Goal: Task Accomplishment & Management: Use online tool/utility

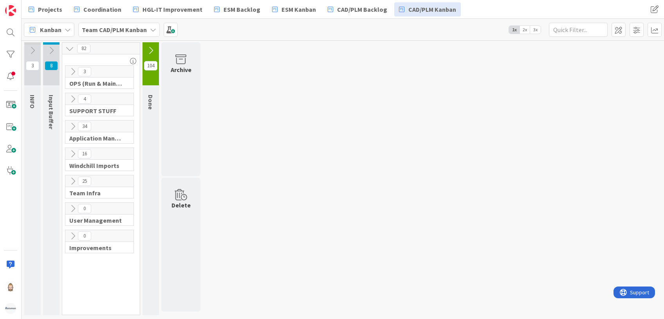
click at [132, 31] on b "Team CAD/PLM Kanban" at bounding box center [114, 30] width 65 height 8
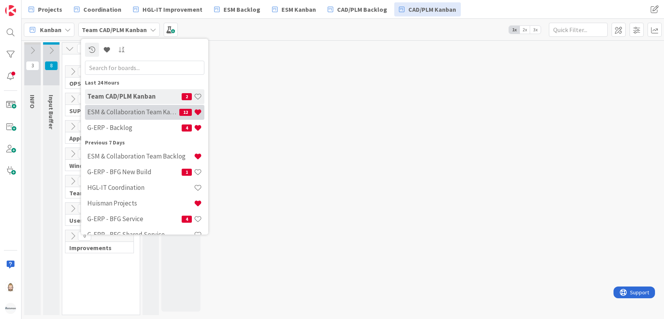
click at [146, 108] on h4 "ESM & Collaboration Team Kanban" at bounding box center [133, 112] width 92 height 8
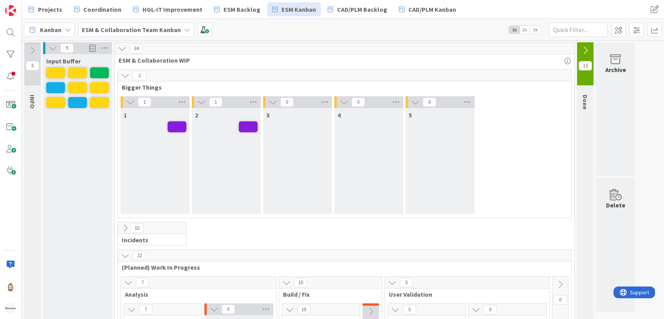
click at [522, 28] on span "2x" at bounding box center [524, 30] width 11 height 8
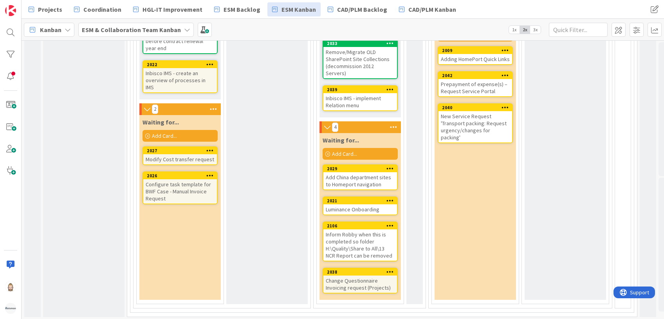
scroll to position [491, 0]
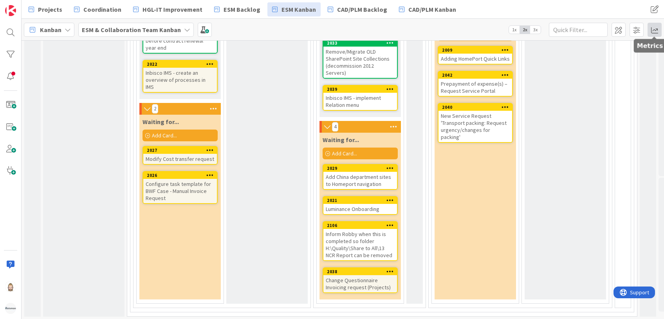
click at [658, 32] on span at bounding box center [654, 30] width 14 height 14
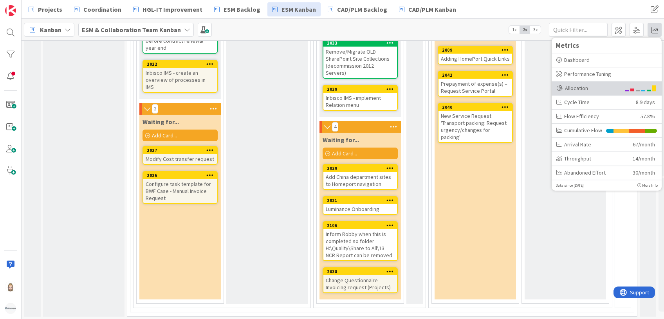
click at [589, 87] on div "Allocation" at bounding box center [588, 88] width 64 height 8
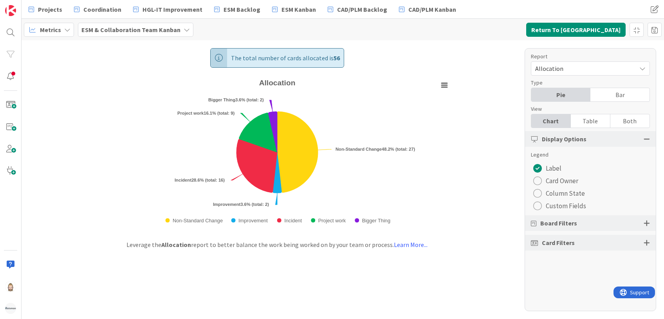
click at [551, 204] on span "Custom Fields" at bounding box center [566, 206] width 40 height 12
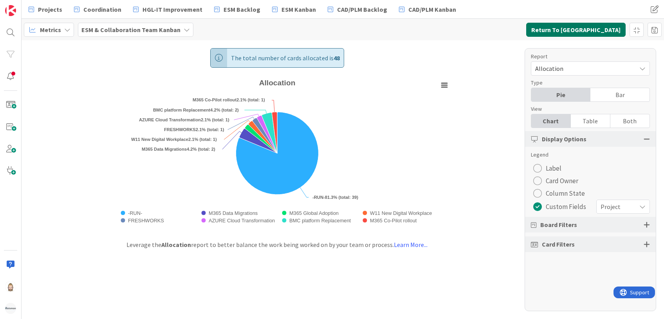
click at [601, 26] on button "Return To Kanban" at bounding box center [575, 30] width 99 height 14
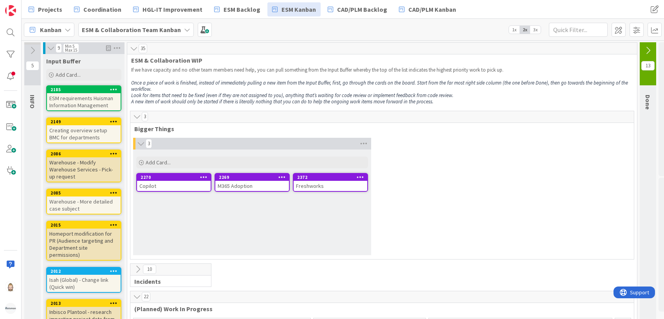
click at [537, 31] on span "3x" at bounding box center [535, 30] width 11 height 8
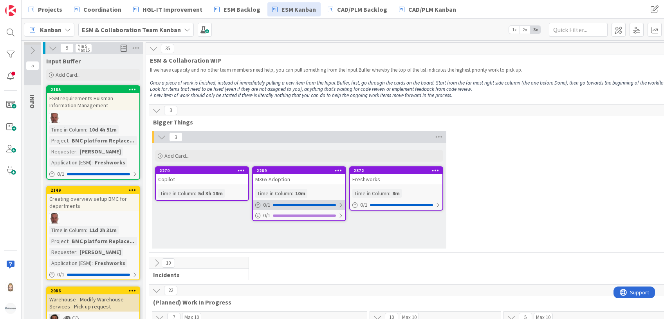
click at [301, 202] on div "0 / 1" at bounding box center [299, 205] width 92 height 10
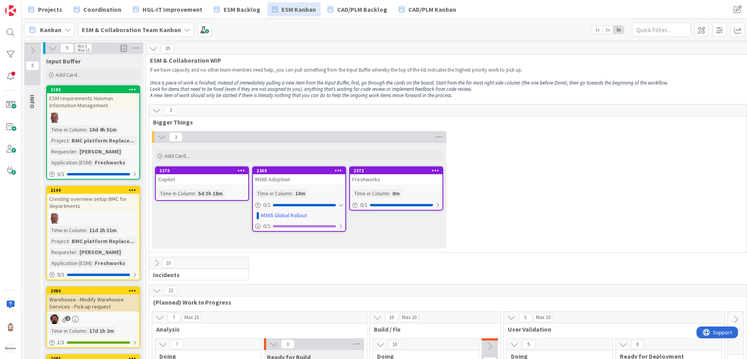
click at [304, 180] on div "M365 Adoption" at bounding box center [299, 179] width 92 height 10
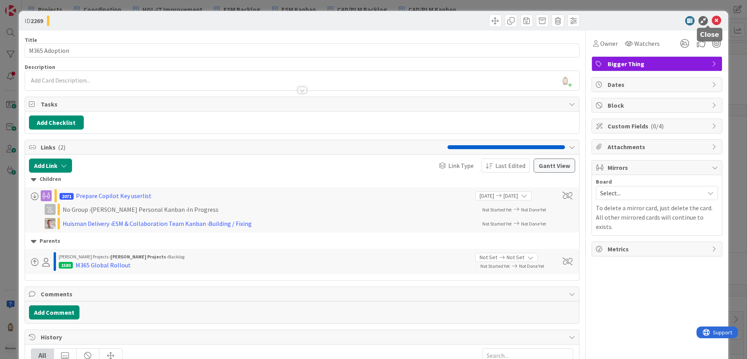
click at [664, 19] on icon at bounding box center [716, 20] width 9 height 9
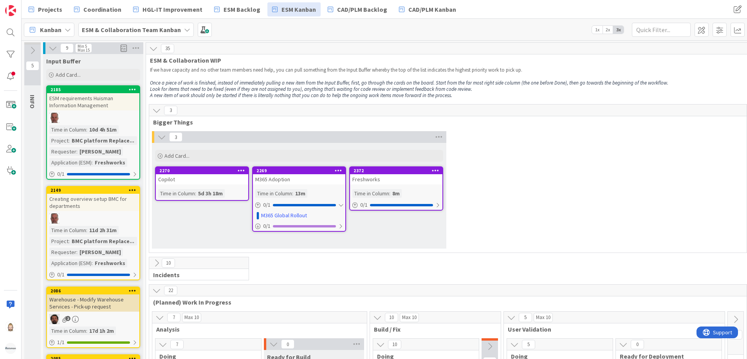
click at [198, 180] on div "Copilot" at bounding box center [202, 179] width 92 height 10
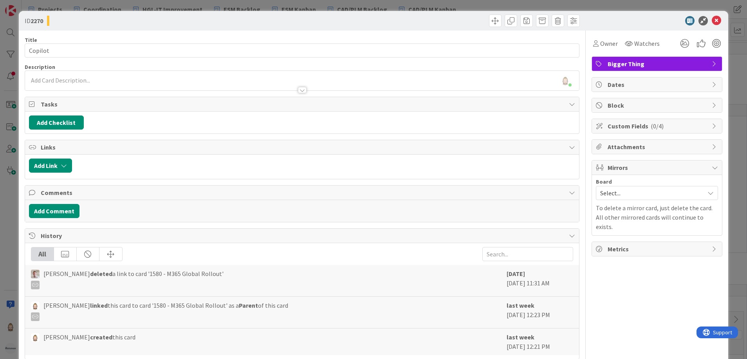
click at [620, 123] on span "Custom Fields ( 0/4 )" at bounding box center [658, 125] width 100 height 9
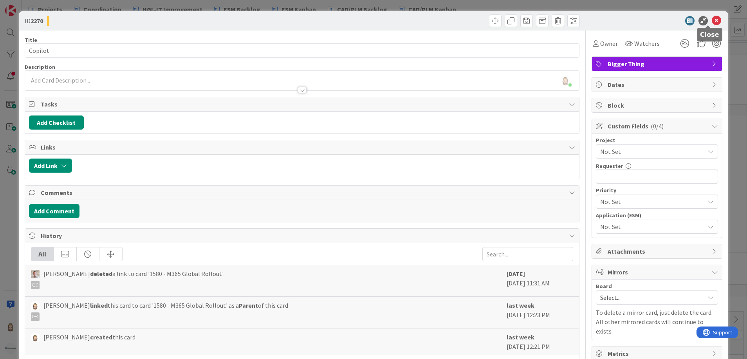
click at [664, 18] on icon at bounding box center [716, 20] width 9 height 9
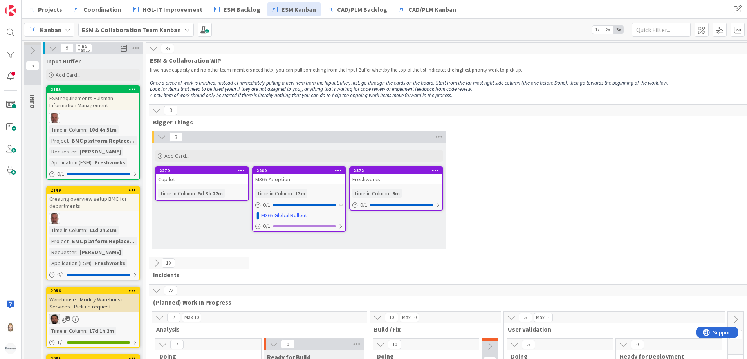
click at [402, 178] on div "Freshworks" at bounding box center [396, 179] width 92 height 10
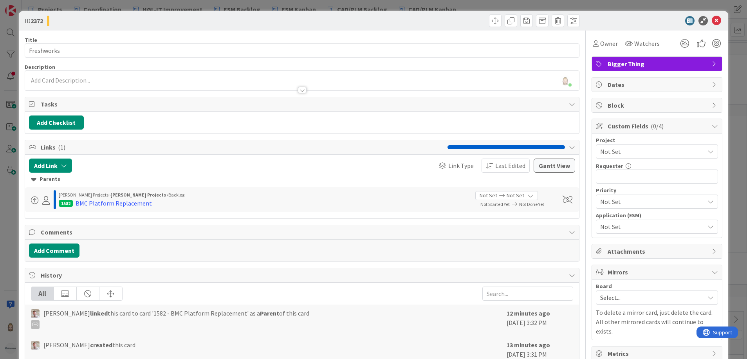
click at [637, 151] on span "Not Set" at bounding box center [650, 151] width 100 height 11
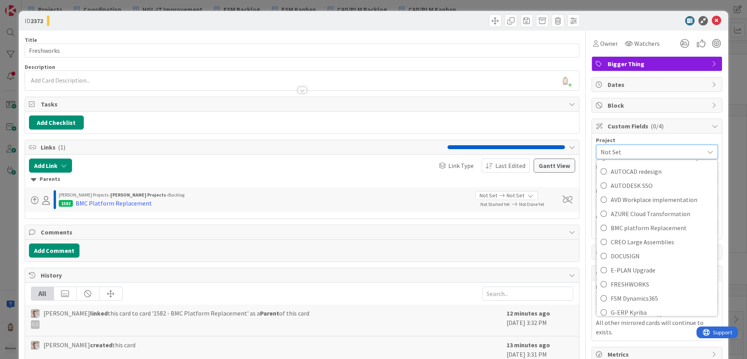
scroll to position [176, 0]
click at [639, 223] on span "BMC platform Replacement" at bounding box center [662, 228] width 103 height 12
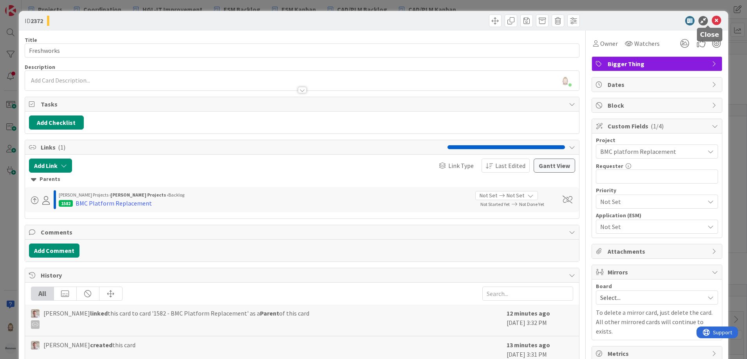
click at [664, 18] on icon at bounding box center [716, 20] width 9 height 9
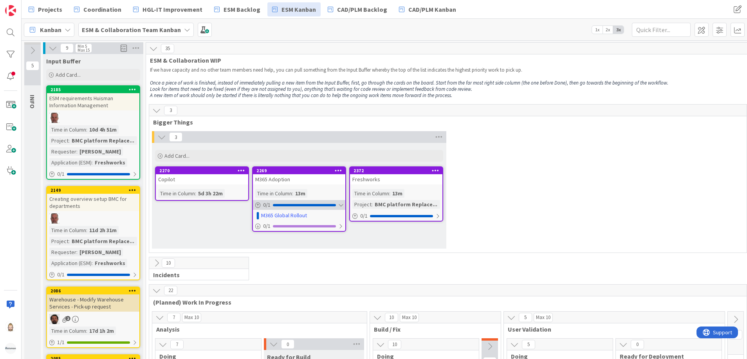
click at [334, 205] on div at bounding box center [304, 205] width 63 height 2
click at [309, 182] on div "M365 Adoption" at bounding box center [299, 179] width 92 height 10
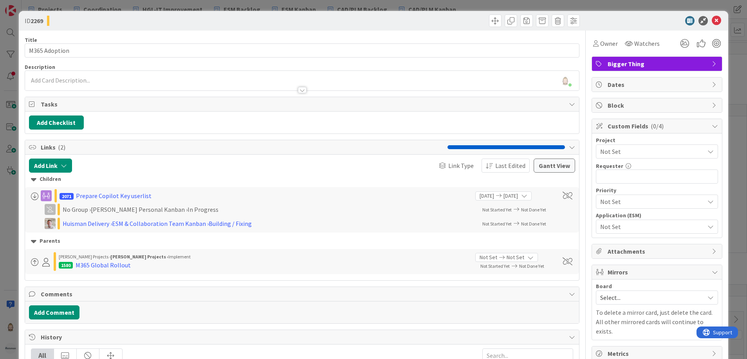
click at [636, 151] on span "Not Set" at bounding box center [650, 151] width 100 height 11
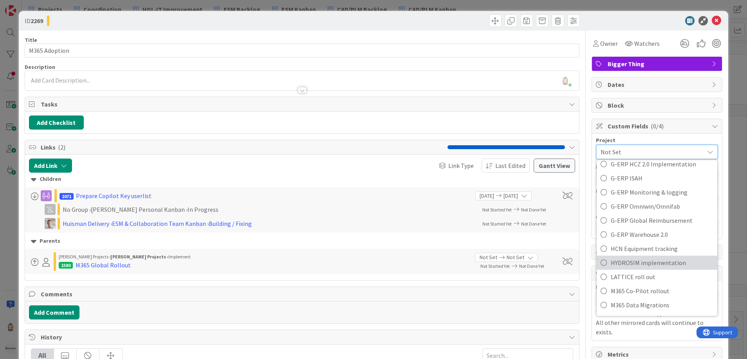
scroll to position [411, 0]
click at [664, 258] on span "M365 Global Adoption" at bounding box center [662, 260] width 103 height 12
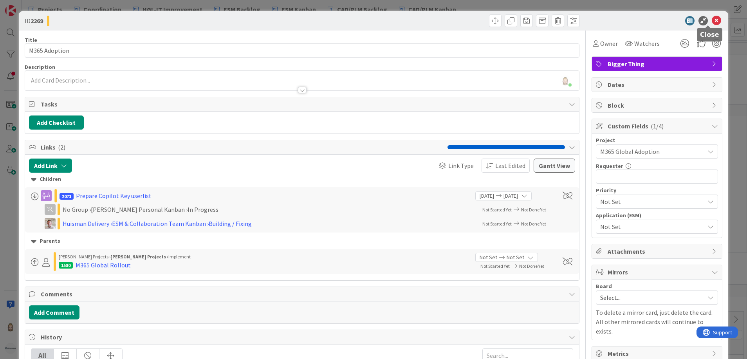
click at [664, 20] on icon at bounding box center [716, 20] width 9 height 9
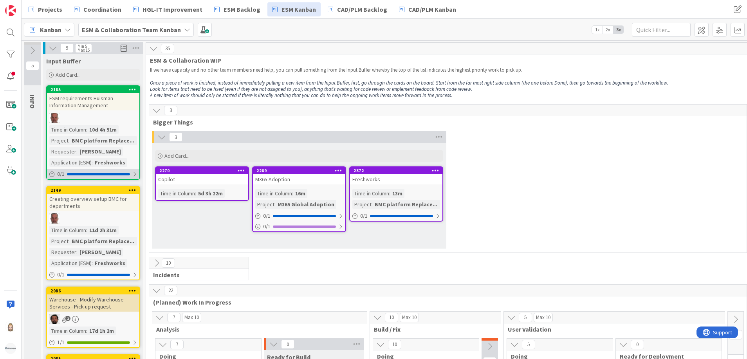
click at [116, 173] on div at bounding box center [98, 174] width 63 height 2
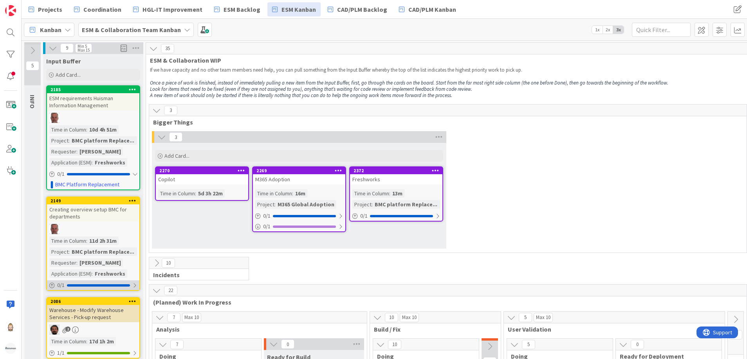
click at [131, 286] on div "0 / 1" at bounding box center [93, 285] width 92 height 10
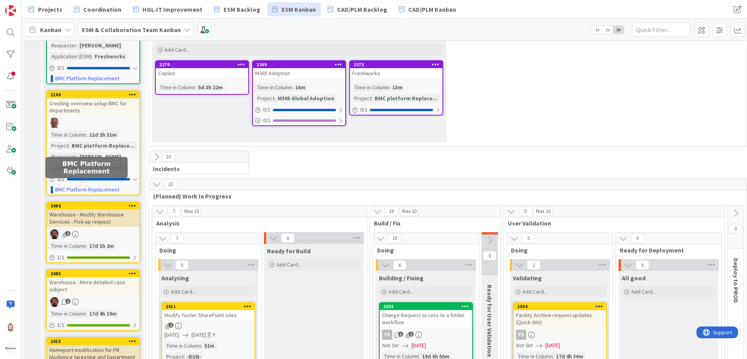
scroll to position [117, 0]
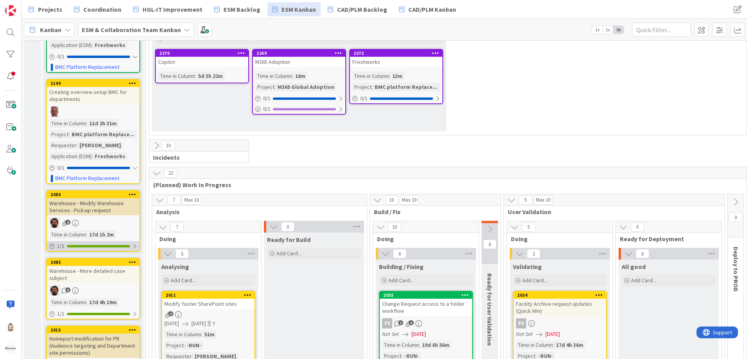
click at [98, 244] on div "1 / 1" at bounding box center [93, 246] width 92 height 10
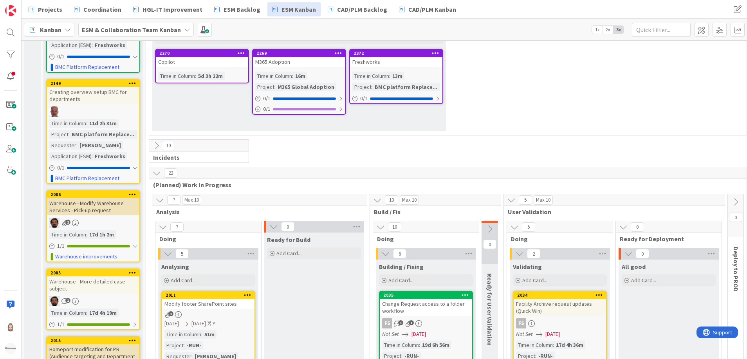
scroll to position [294, 0]
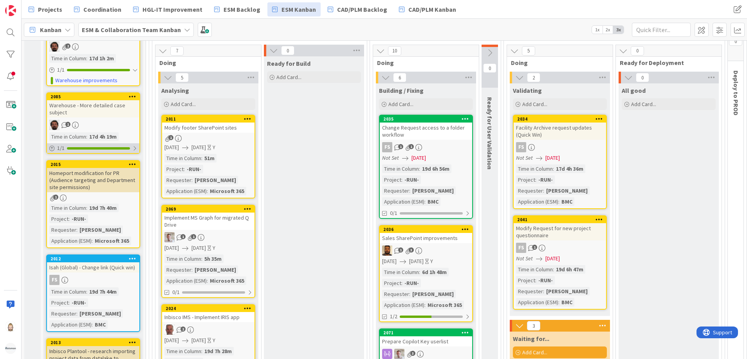
click at [133, 150] on div at bounding box center [134, 148] width 5 height 6
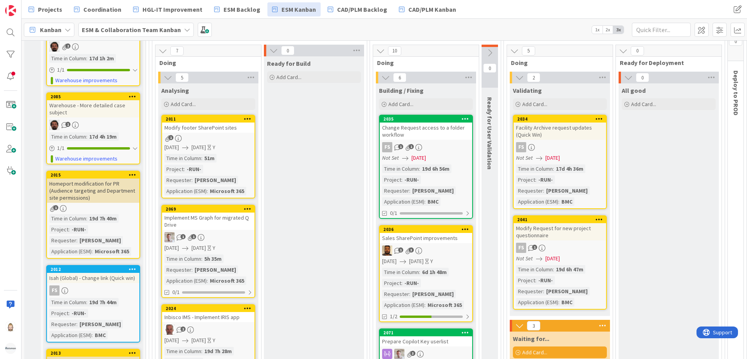
click at [95, 126] on div "1" at bounding box center [93, 125] width 92 height 10
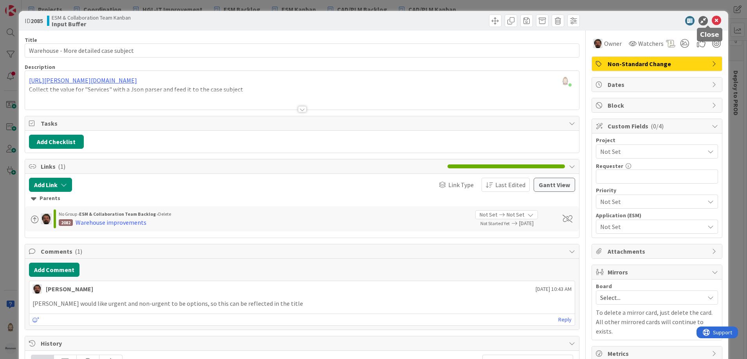
click at [664, 19] on icon at bounding box center [716, 20] width 9 height 9
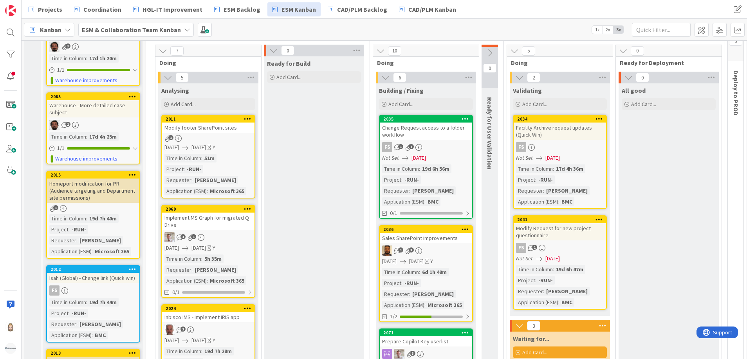
click at [102, 120] on div "1" at bounding box center [93, 125] width 92 height 10
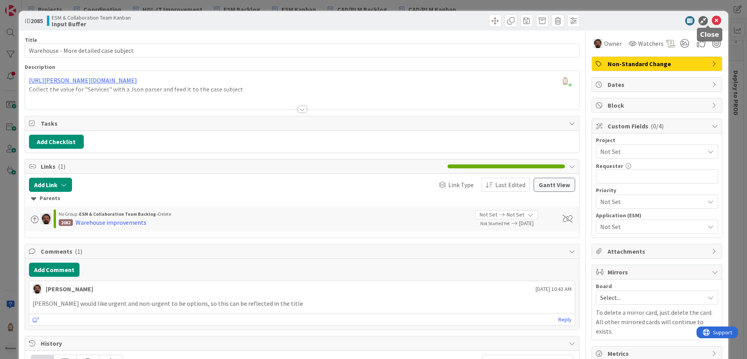
click at [664, 19] on icon at bounding box center [716, 20] width 9 height 9
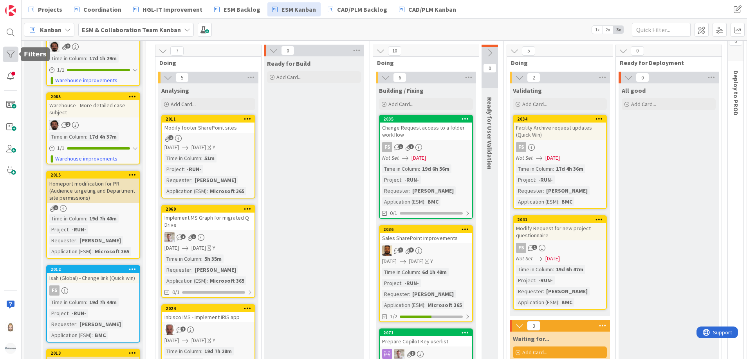
click at [9, 52] on div at bounding box center [11, 55] width 16 height 16
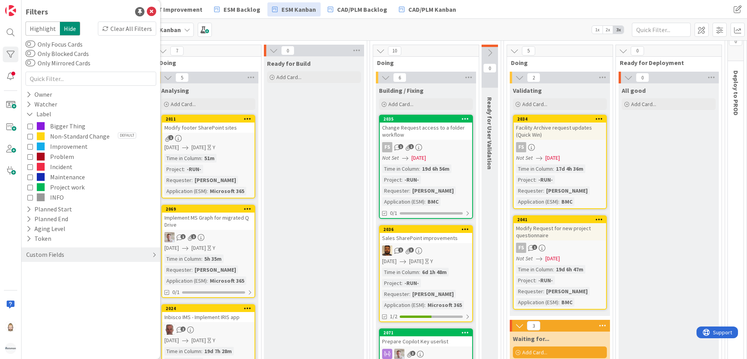
click at [31, 255] on div "Custom Fields" at bounding box center [45, 255] width 40 height 10
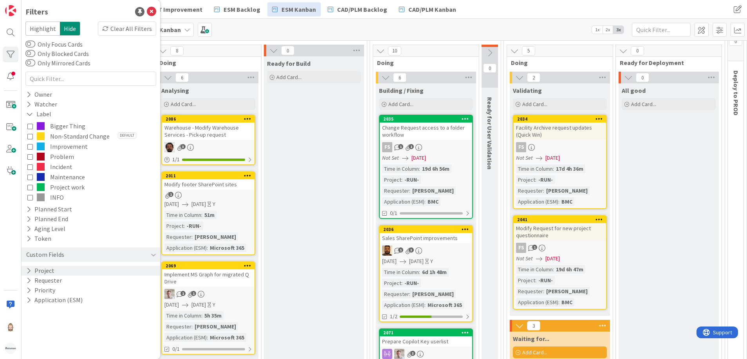
click at [28, 267] on icon at bounding box center [28, 270] width 5 height 7
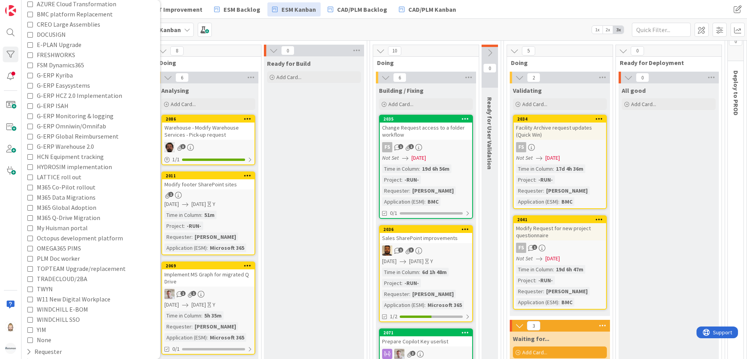
scroll to position [434, 0]
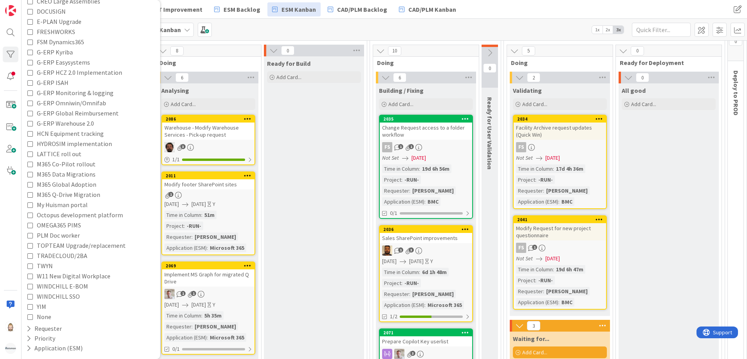
click at [48, 315] on span "None" at bounding box center [44, 317] width 14 height 10
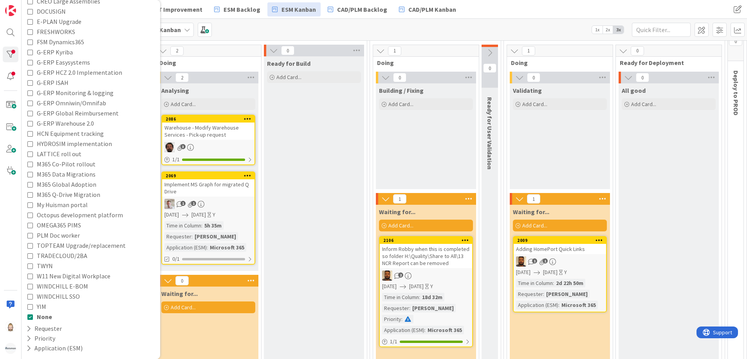
click at [48, 315] on span "None" at bounding box center [44, 317] width 15 height 10
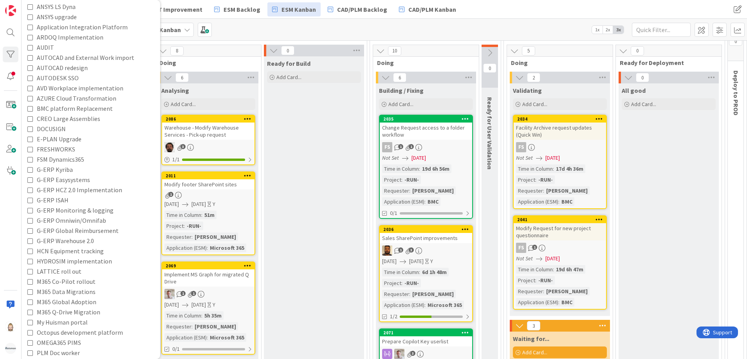
scroll to position [199, 0]
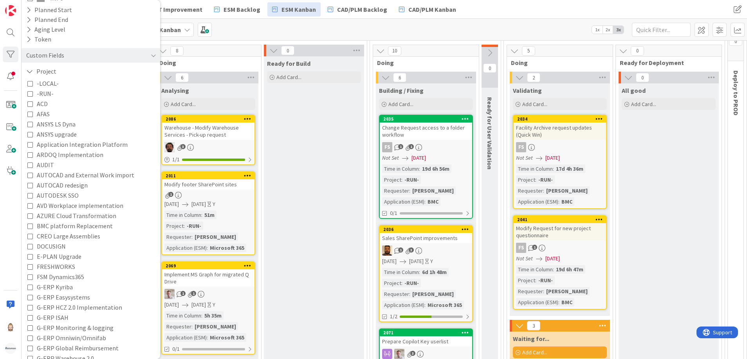
click at [31, 102] on icon at bounding box center [29, 103] width 5 height 5
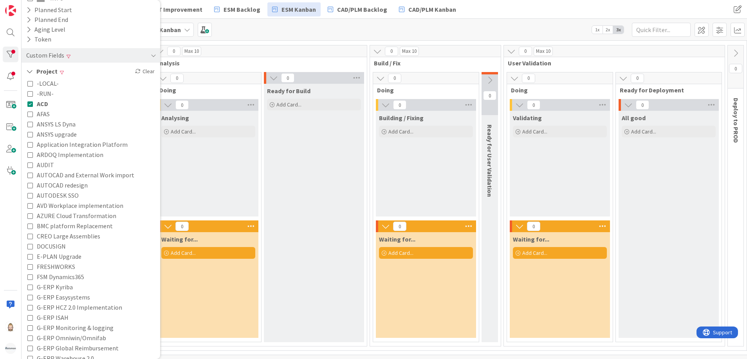
scroll to position [275, 0]
click at [32, 116] on icon at bounding box center [29, 113] width 5 height 5
click at [30, 125] on icon at bounding box center [29, 123] width 5 height 5
click at [28, 135] on icon at bounding box center [29, 134] width 5 height 5
click at [30, 148] on button "Application Integration Platform" at bounding box center [77, 144] width 100 height 10
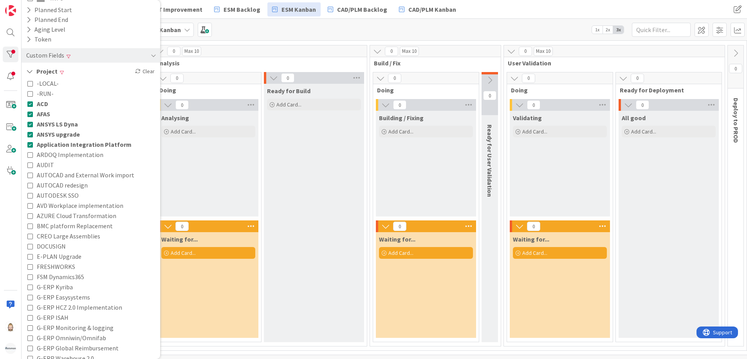
click at [30, 157] on icon at bounding box center [29, 154] width 5 height 5
click at [30, 167] on icon at bounding box center [29, 164] width 5 height 5
click at [30, 174] on icon at bounding box center [29, 174] width 5 height 5
click at [30, 185] on icon at bounding box center [29, 184] width 5 height 5
click at [29, 194] on icon at bounding box center [29, 195] width 5 height 5
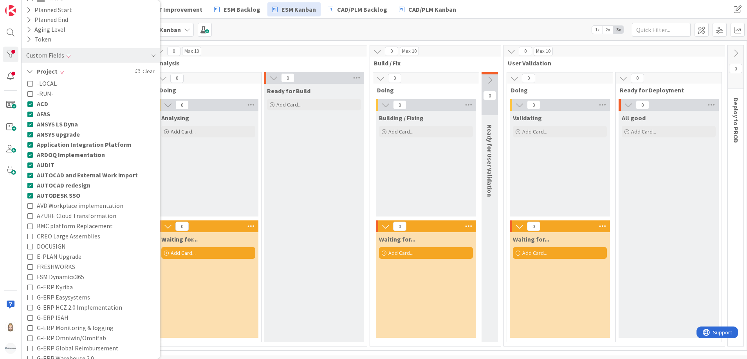
click at [31, 206] on icon at bounding box center [29, 205] width 5 height 5
click at [31, 214] on icon at bounding box center [29, 215] width 5 height 5
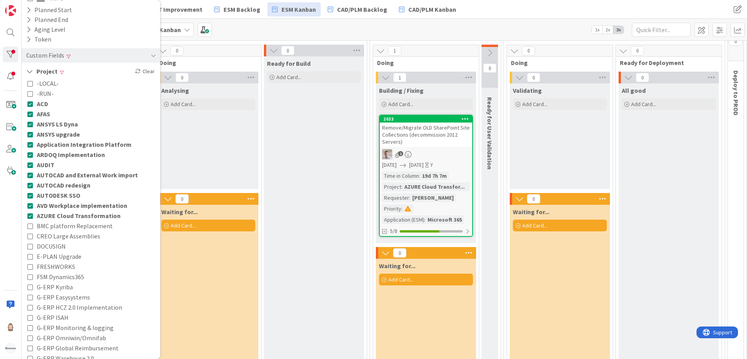
click at [31, 224] on icon at bounding box center [29, 225] width 5 height 5
click at [28, 235] on icon at bounding box center [29, 235] width 5 height 5
click at [30, 247] on icon at bounding box center [29, 245] width 5 height 5
click at [29, 257] on icon at bounding box center [29, 256] width 5 height 5
click at [29, 267] on icon at bounding box center [29, 266] width 5 height 5
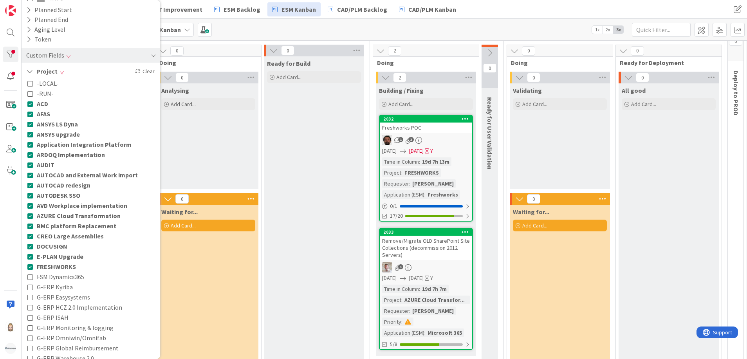
click at [29, 276] on icon at bounding box center [29, 276] width 5 height 5
click at [30, 284] on icon at bounding box center [29, 286] width 5 height 5
click at [31, 293] on button "G-ERP Easysystems" at bounding box center [58, 297] width 63 height 10
click at [31, 310] on icon at bounding box center [29, 307] width 5 height 5
click at [30, 317] on icon at bounding box center [29, 317] width 5 height 5
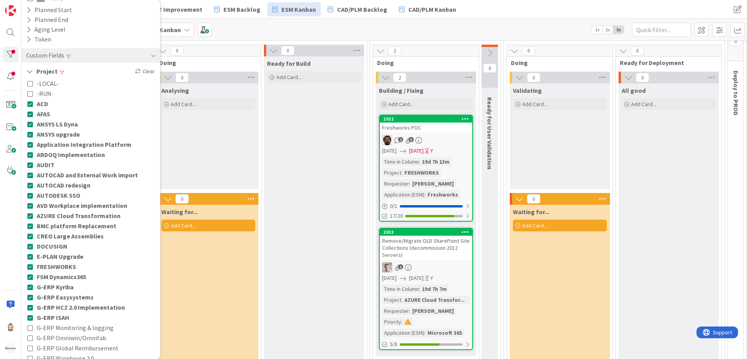
scroll to position [317, 0]
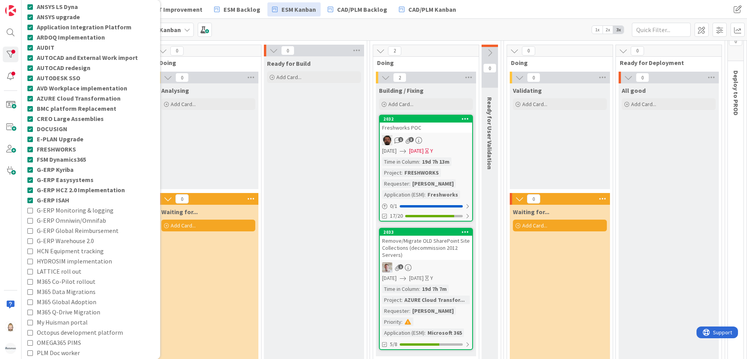
click at [32, 209] on icon at bounding box center [29, 209] width 5 height 5
click at [29, 220] on icon at bounding box center [29, 220] width 5 height 5
click at [34, 231] on button "G-ERP Global Reimbursement" at bounding box center [72, 230] width 91 height 10
click at [31, 241] on icon at bounding box center [29, 240] width 5 height 5
click at [31, 250] on icon at bounding box center [29, 250] width 5 height 5
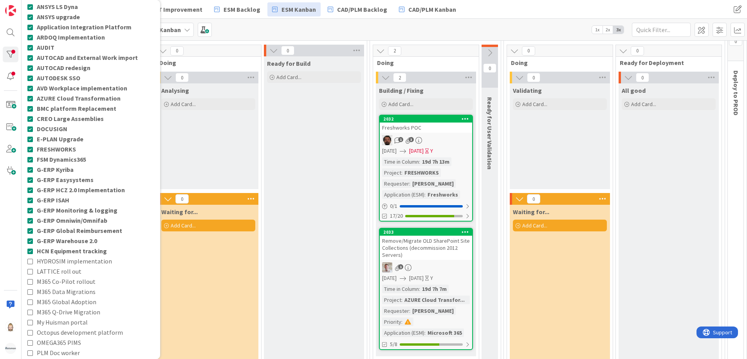
click at [38, 261] on span "HYDROSIM implementation" at bounding box center [74, 261] width 75 height 10
click at [41, 270] on span "LATTICE roll out" at bounding box center [59, 271] width 45 height 10
click at [50, 279] on span "M365 Co-Pilot rollout" at bounding box center [66, 281] width 59 height 10
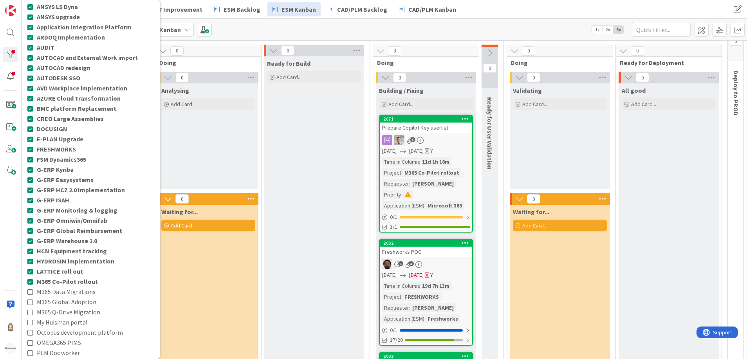
click at [53, 289] on span "M365 Data Migrations" at bounding box center [66, 292] width 59 height 10
click at [57, 301] on span "M365 Global Adoption" at bounding box center [67, 302] width 60 height 10
click at [58, 308] on span "M365 Q-Drive Migration" at bounding box center [68, 312] width 63 height 10
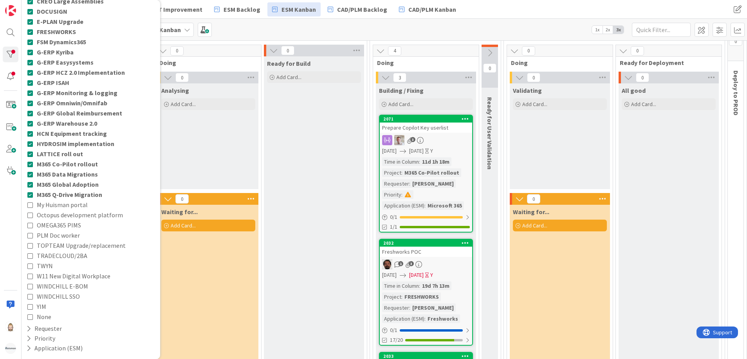
click at [60, 203] on span "My Huisman portal" at bounding box center [62, 205] width 51 height 10
click at [60, 213] on span "Octopus development platform" at bounding box center [80, 215] width 86 height 10
click at [58, 222] on span "OMEGA365 PIMS" at bounding box center [59, 225] width 44 height 10
click at [60, 234] on span "PLM Doc worker" at bounding box center [58, 235] width 43 height 10
click at [62, 245] on span "TOPTEAM Upgrade/replacement" at bounding box center [81, 245] width 89 height 10
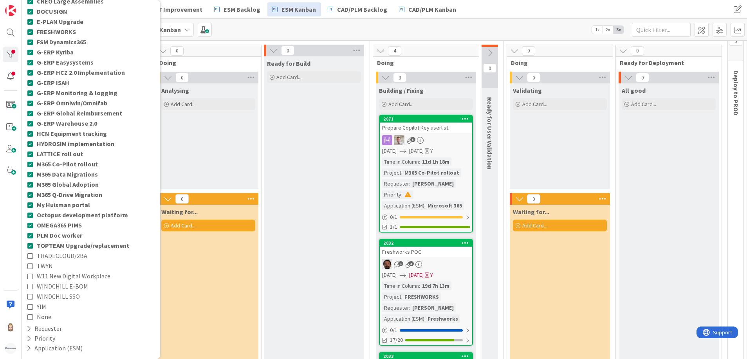
click at [59, 254] on span "TRADECLOUD/2BA" at bounding box center [62, 256] width 50 height 10
click at [50, 263] on span "TWYN" at bounding box center [45, 266] width 16 height 10
click at [58, 278] on span "W11 New Digital Workplace" at bounding box center [74, 276] width 74 height 10
click at [58, 285] on span "WINDCHILL E-BOM" at bounding box center [62, 286] width 51 height 10
click at [58, 292] on span "WINDCHILL SSO" at bounding box center [58, 296] width 43 height 10
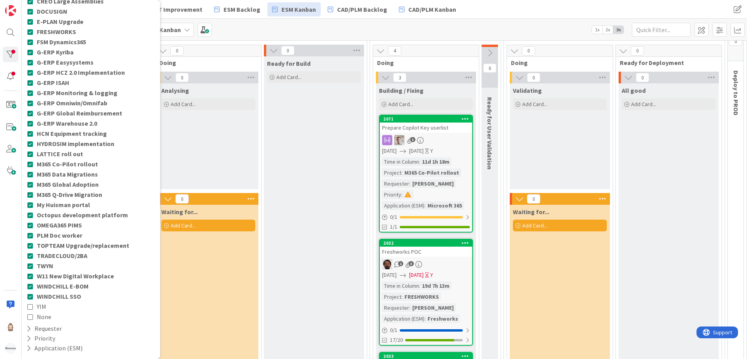
click at [49, 305] on div "-LOCAL- -RUN- ACD AFAS ANSYS LS Dyna ANSYS upgrade Application Integration Plat…" at bounding box center [90, 82] width 127 height 478
click at [36, 305] on button "YIM" at bounding box center [36, 306] width 19 height 10
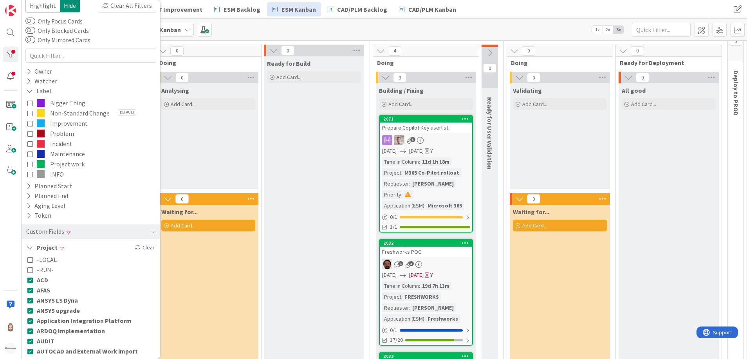
scroll to position [0, 0]
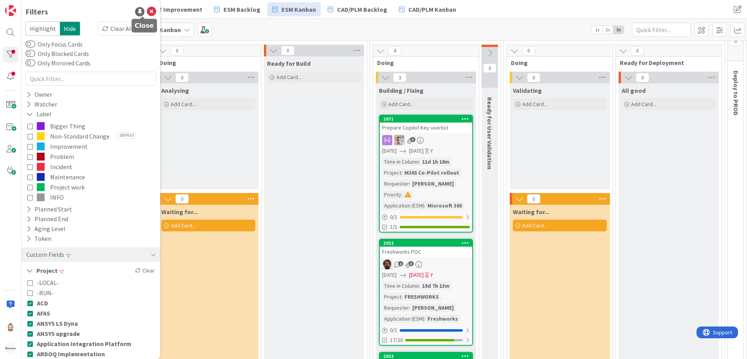
click at [147, 12] on icon at bounding box center [151, 11] width 9 height 9
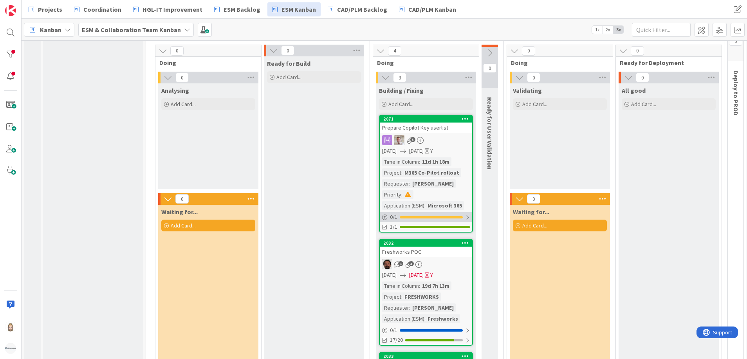
click at [432, 214] on div "0 / 1" at bounding box center [426, 217] width 92 height 10
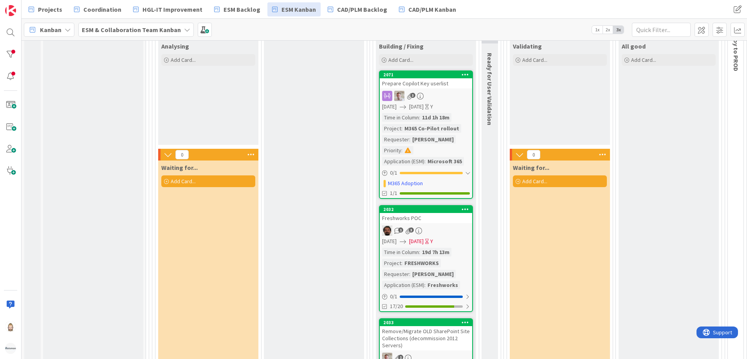
scroll to position [411, 0]
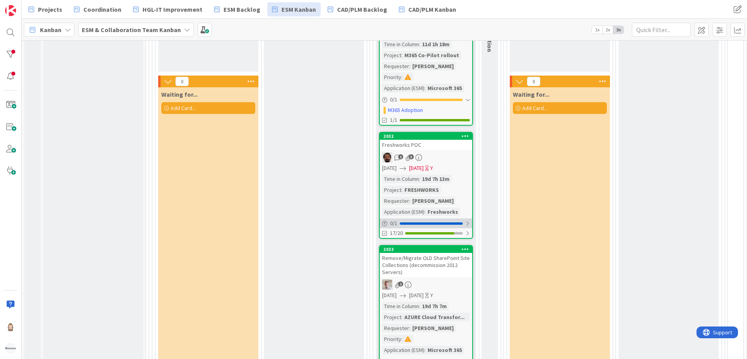
click at [458, 221] on div "0 / 1" at bounding box center [426, 223] width 92 height 10
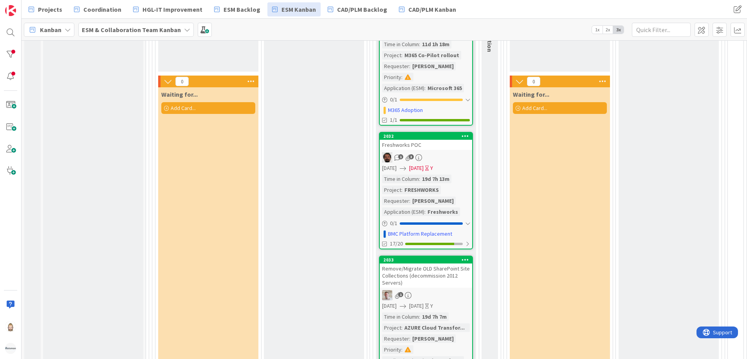
click at [450, 148] on div "Freshworks POC" at bounding box center [426, 145] width 92 height 10
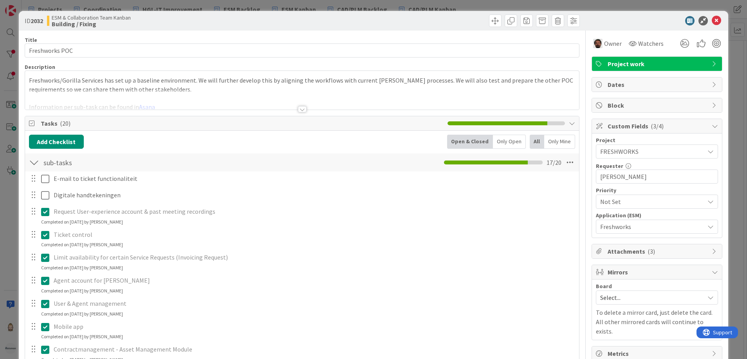
click at [56, 120] on span "Tasks ( 20 )" at bounding box center [242, 123] width 403 height 9
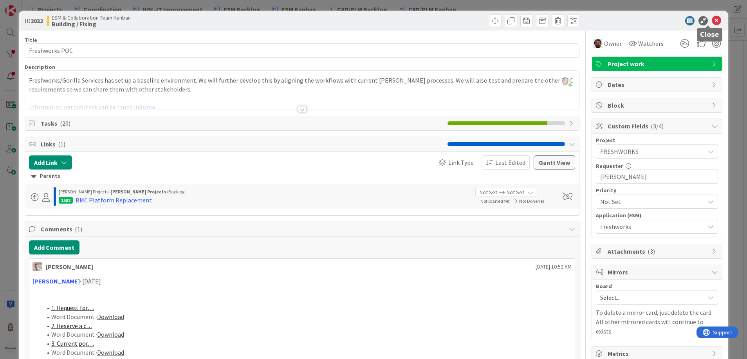
click at [664, 17] on icon at bounding box center [716, 20] width 9 height 9
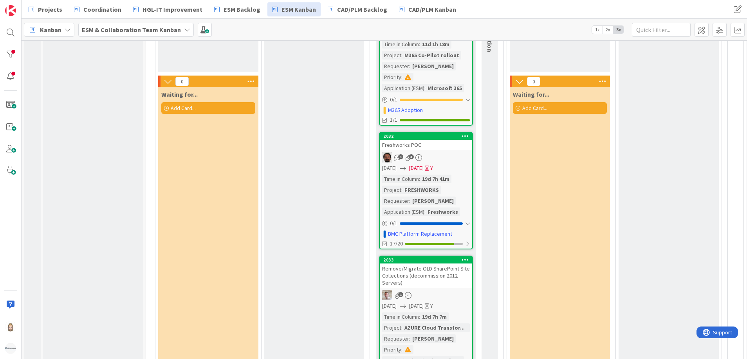
scroll to position [528, 0]
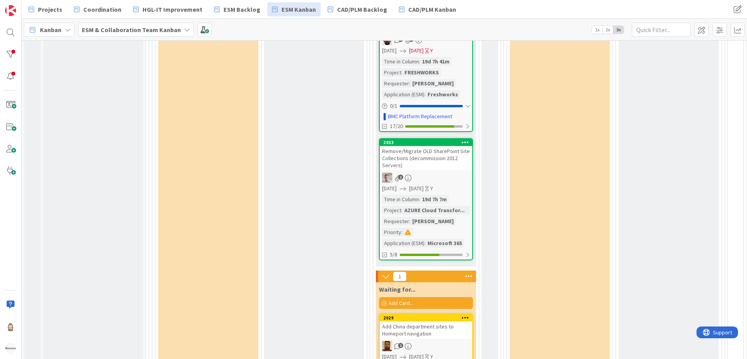
click at [438, 151] on div "Remove/Migrate OLD SharePoint Site Collections (decommission 2012 Servers)" at bounding box center [426, 158] width 92 height 24
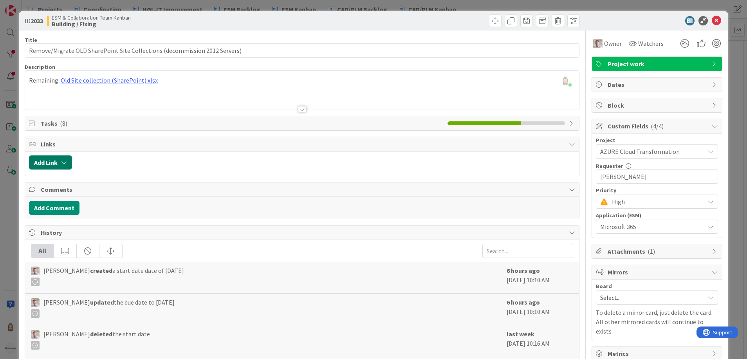
click at [59, 158] on button "Add Link" at bounding box center [50, 162] width 43 height 14
click at [106, 187] on div "Existing" at bounding box center [115, 192] width 54 height 13
click at [103, 207] on span "Current Board" at bounding box center [81, 211] width 88 height 11
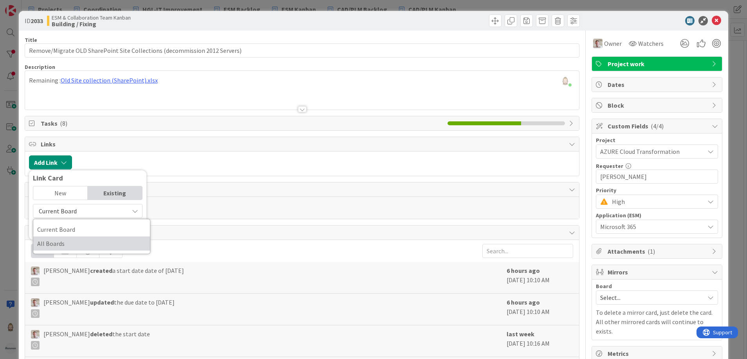
click at [94, 241] on span "All Boards" at bounding box center [91, 244] width 109 height 12
click at [97, 234] on input "text" at bounding box center [88, 229] width 110 height 14
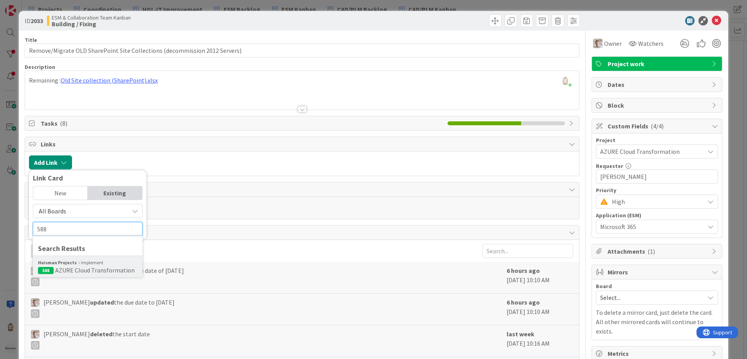
type input "588"
click at [100, 269] on span "AZURE Cloud Transformation" at bounding box center [94, 270] width 79 height 8
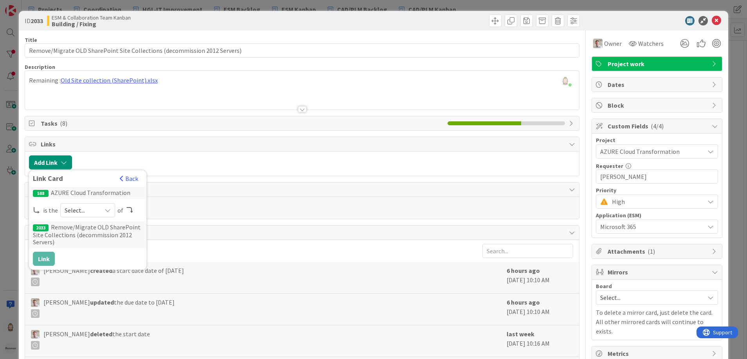
click at [102, 208] on div "Select..." at bounding box center [87, 210] width 55 height 14
click at [96, 227] on span "parent" at bounding box center [129, 229] width 88 height 12
click at [41, 259] on button "Link" at bounding box center [44, 259] width 22 height 14
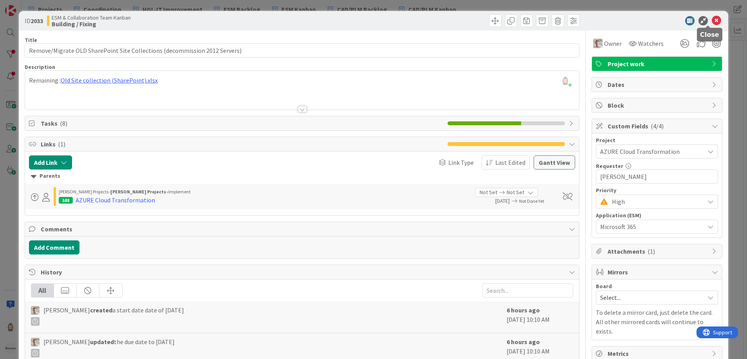
click at [664, 19] on icon at bounding box center [716, 20] width 9 height 9
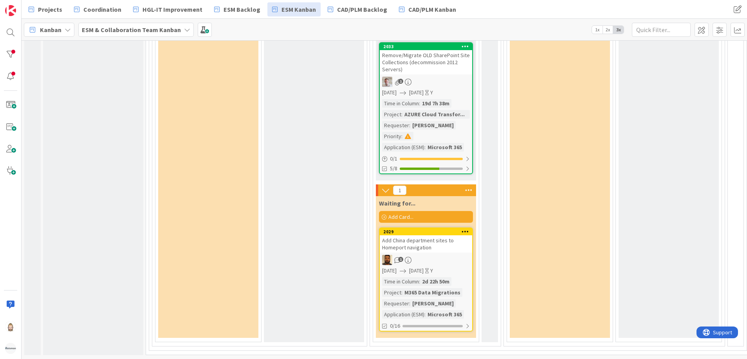
scroll to position [633, 0]
click at [426, 229] on div "2029" at bounding box center [427, 231] width 89 height 5
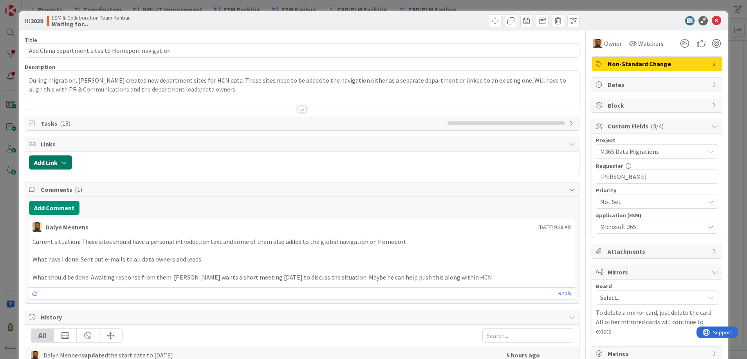
click at [54, 162] on button "Add Link" at bounding box center [50, 162] width 43 height 14
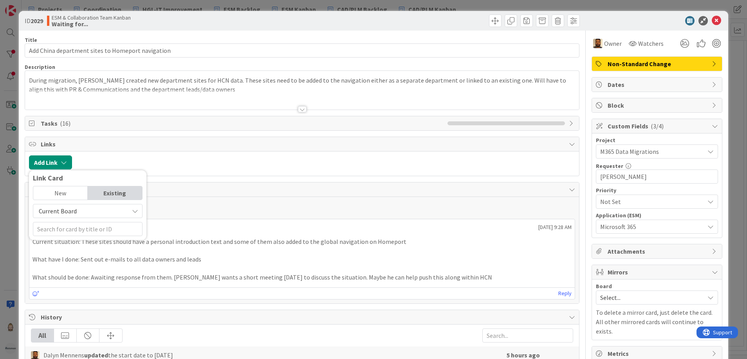
click at [113, 189] on div "Existing" at bounding box center [115, 192] width 54 height 13
click at [104, 207] on span "Current Board" at bounding box center [81, 211] width 88 height 11
click at [95, 239] on span "All Boards" at bounding box center [91, 244] width 109 height 12
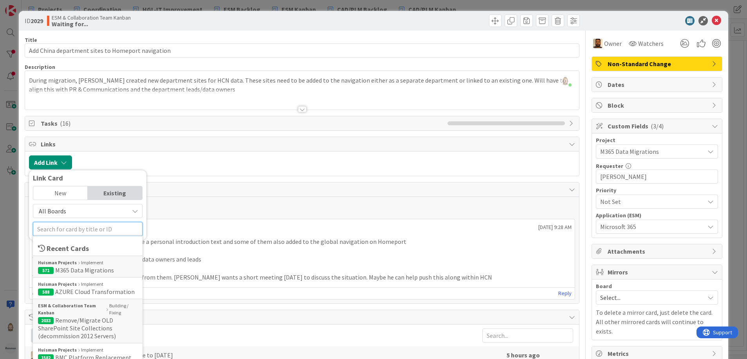
click at [98, 231] on input "text" at bounding box center [88, 229] width 110 height 14
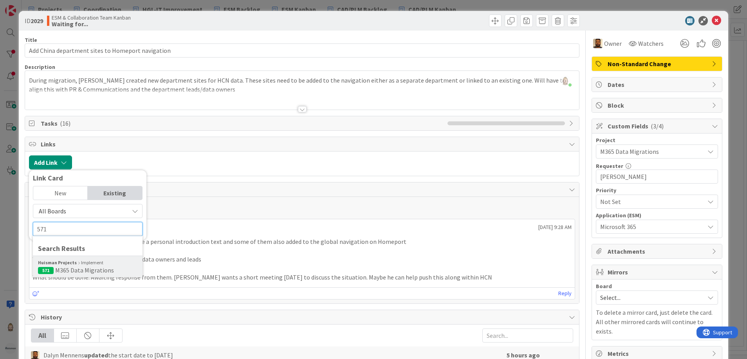
type input "571"
click at [99, 271] on span "M365 Data Migrations" at bounding box center [84, 270] width 59 height 8
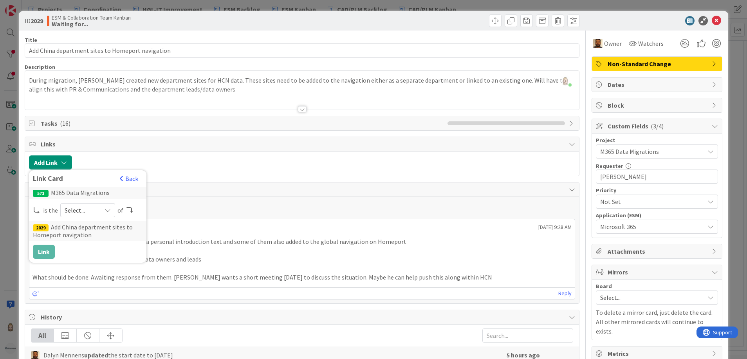
click at [96, 211] on span "Select..." at bounding box center [81, 210] width 33 height 11
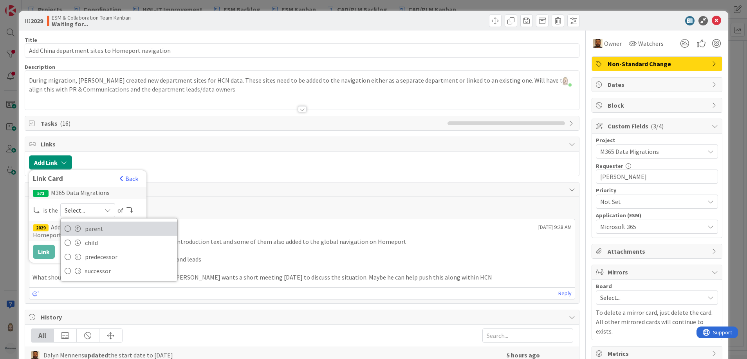
click at [92, 224] on span "parent" at bounding box center [129, 229] width 88 height 12
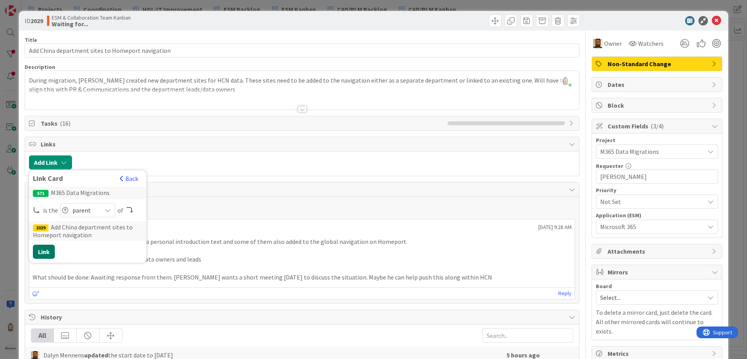
click at [45, 250] on button "Link" at bounding box center [44, 252] width 22 height 14
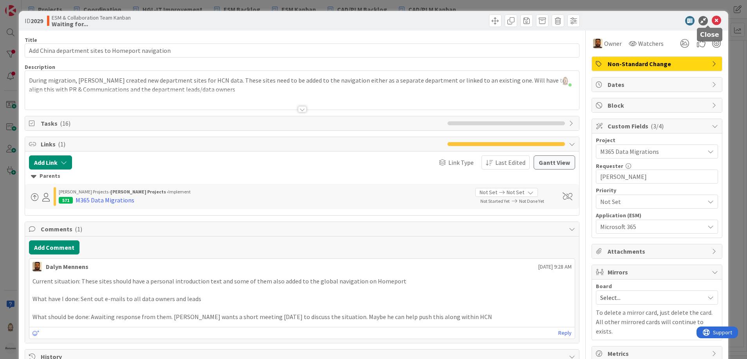
click at [664, 21] on icon at bounding box center [716, 20] width 9 height 9
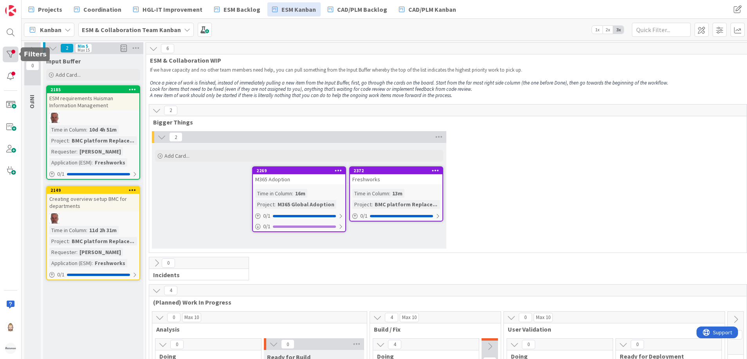
click at [14, 52] on div at bounding box center [11, 55] width 16 height 16
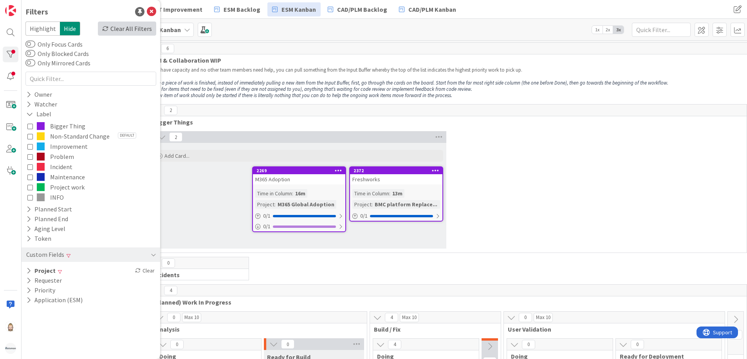
click at [125, 30] on div "Clear All Filters" at bounding box center [127, 29] width 58 height 14
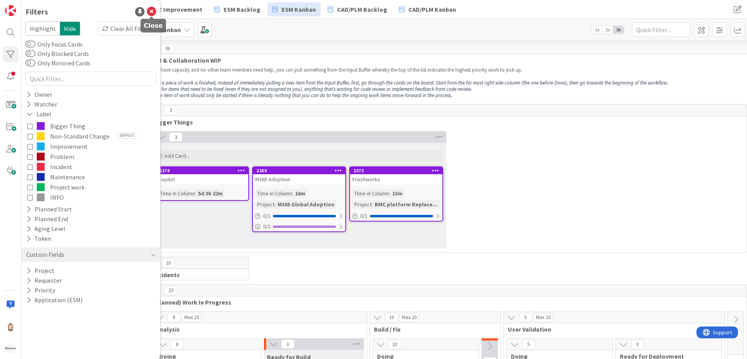
click at [155, 11] on icon at bounding box center [151, 11] width 9 height 9
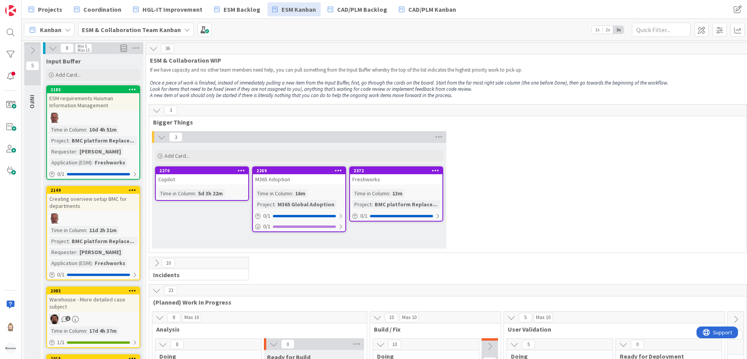
click at [159, 112] on icon at bounding box center [156, 110] width 9 height 9
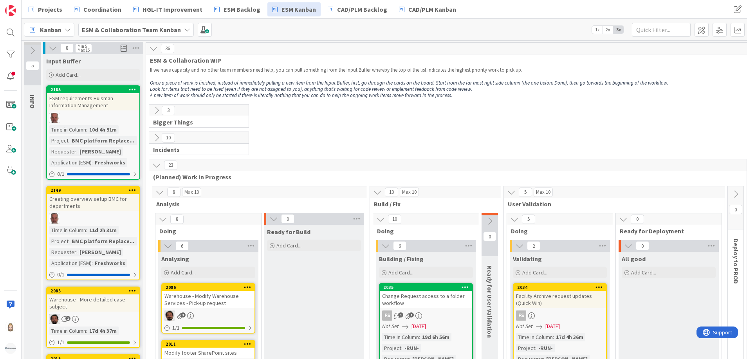
click at [157, 137] on icon at bounding box center [156, 137] width 9 height 9
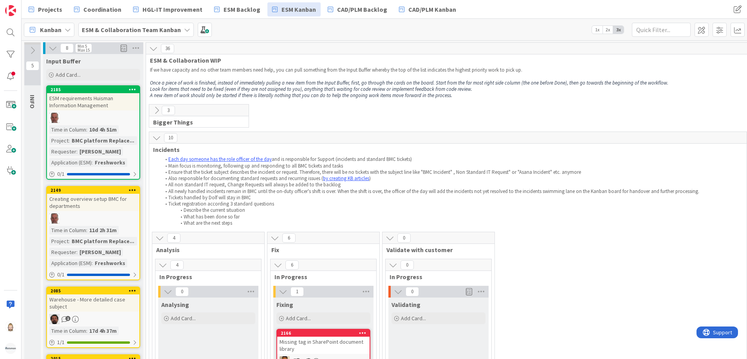
click at [157, 137] on icon at bounding box center [156, 137] width 9 height 9
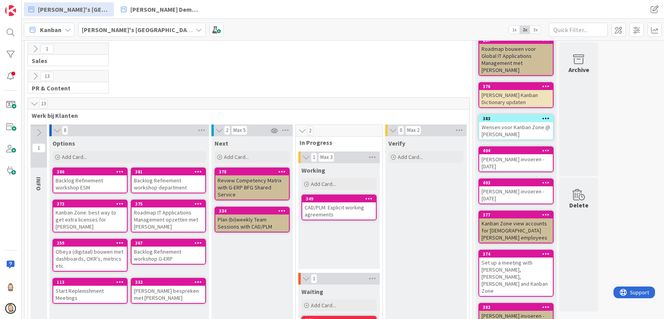
scroll to position [104, 0]
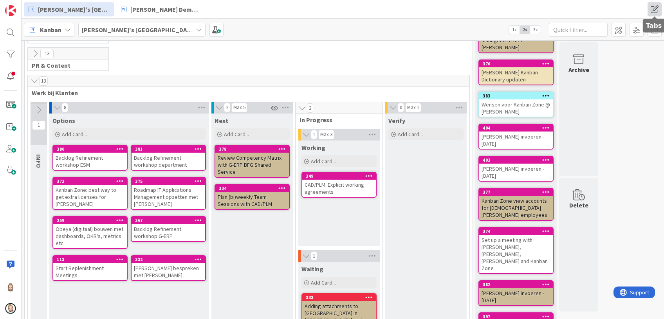
click at [653, 7] on span at bounding box center [654, 9] width 14 height 14
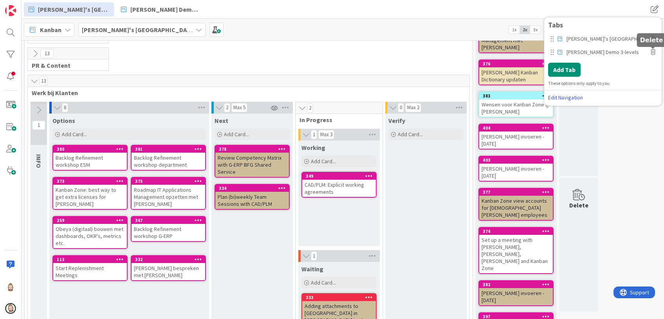
click at [653, 50] on icon at bounding box center [653, 51] width 5 height 5
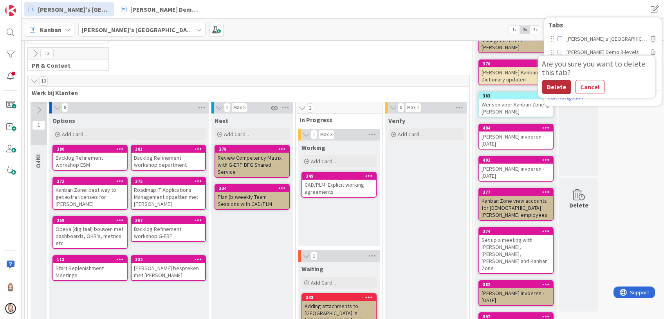
click at [554, 85] on button "Delete" at bounding box center [556, 87] width 29 height 14
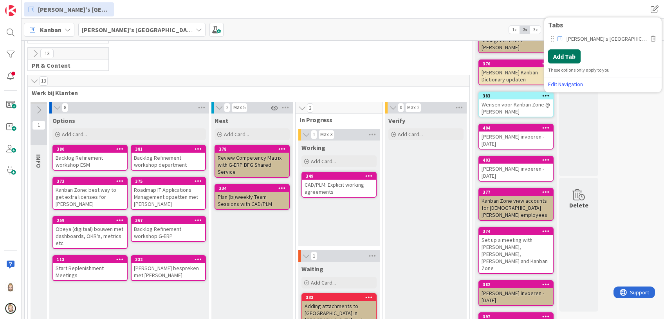
click at [570, 56] on button "Add Tab" at bounding box center [564, 56] width 32 height 14
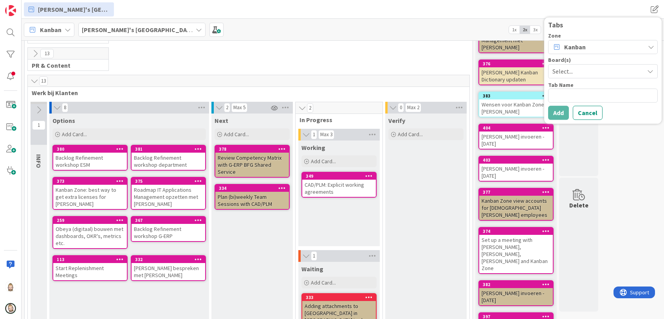
click at [581, 70] on span "Select..." at bounding box center [596, 71] width 88 height 11
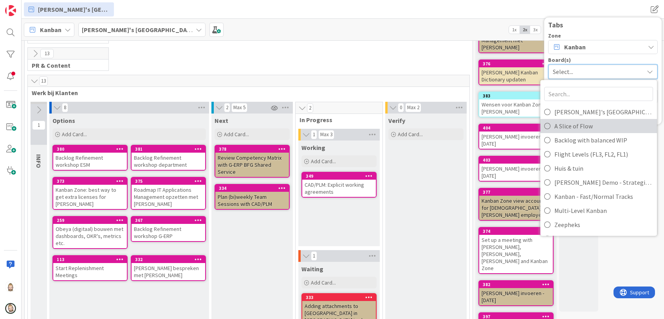
click at [583, 124] on span "A Slice of Flow" at bounding box center [603, 126] width 99 height 12
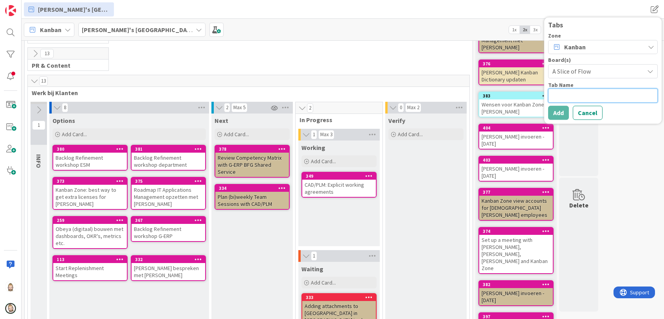
click at [560, 96] on textarea at bounding box center [603, 95] width 110 height 14
type textarea "x"
type textarea "A"
type textarea "x"
type textarea "A"
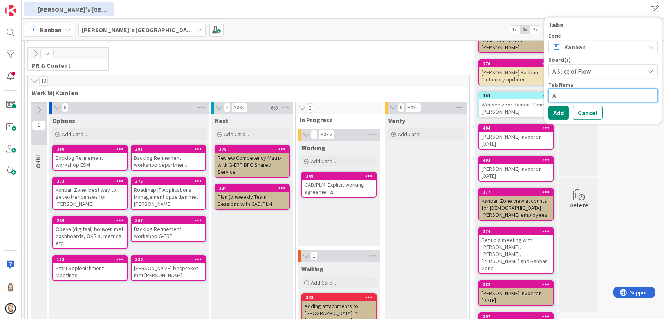
type textarea "x"
type textarea "A S"
type textarea "x"
type textarea "A Sl"
type textarea "x"
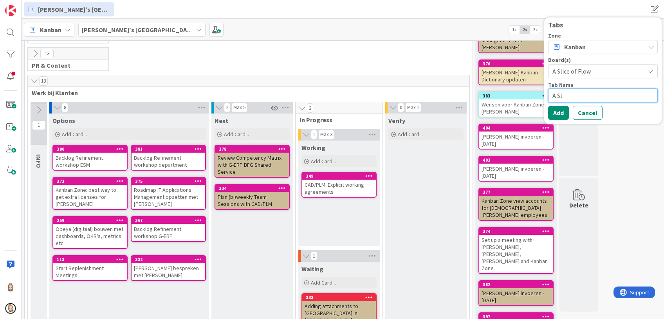
type textarea "A Sli"
type textarea "x"
type textarea "A Slic"
type textarea "x"
type textarea "A Slice"
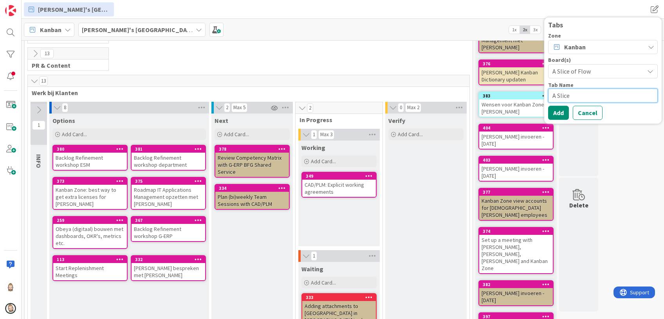
type textarea "x"
type textarea "A Slice"
type textarea "x"
type textarea "A Slice o"
type textarea "x"
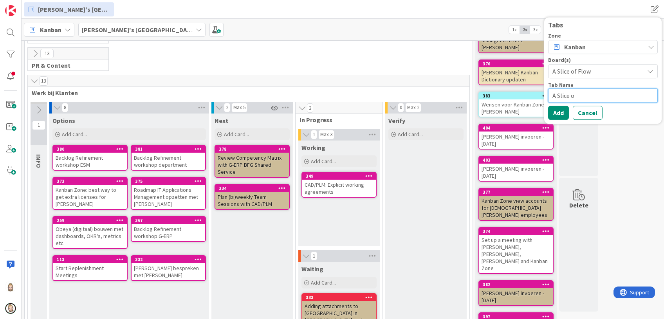
type textarea "A Slice of"
type textarea "x"
type textarea "A Slice of"
type textarea "x"
type textarea "A Slice of F"
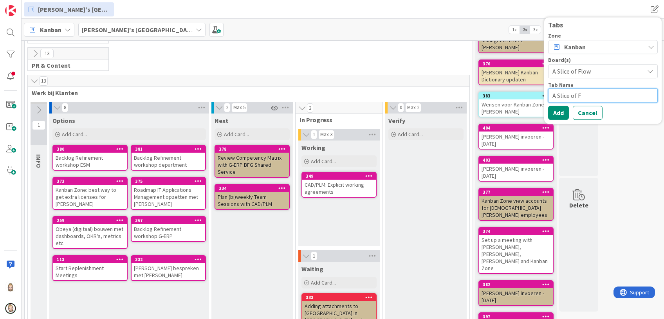
type textarea "x"
type textarea "A Slice of Fl"
type textarea "x"
type textarea "A Slice of Flo"
type textarea "x"
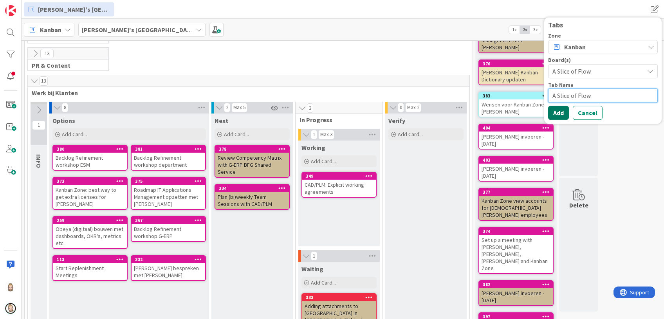
type textarea "A Slice of Flow"
click at [562, 111] on button "Add" at bounding box center [558, 113] width 21 height 14
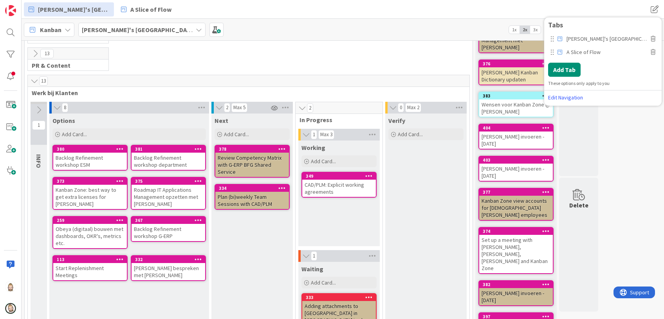
click at [364, 28] on div "Kanban Rob's Kanban Zone 1x 2x 3x" at bounding box center [343, 30] width 642 height 22
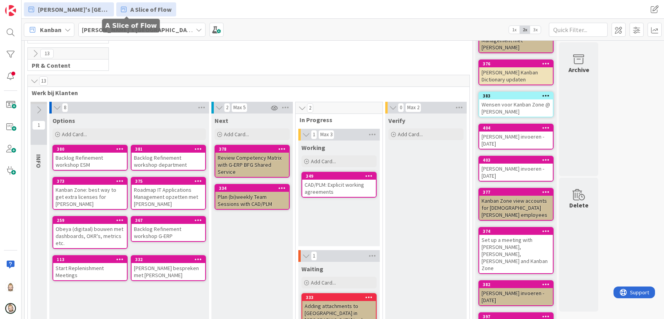
click at [130, 9] on span "A Slice of Flow" at bounding box center [150, 9] width 41 height 9
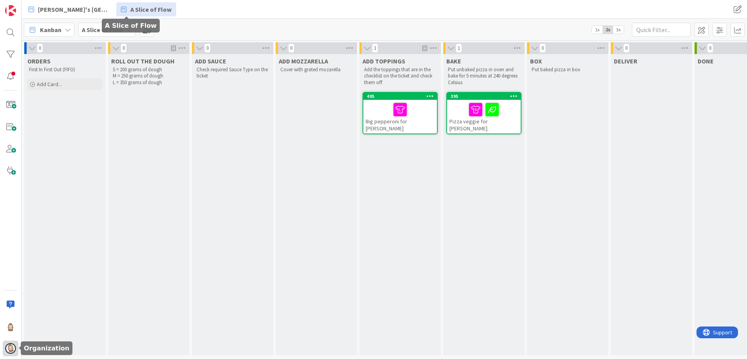
click at [11, 319] on img at bounding box center [10, 348] width 11 height 11
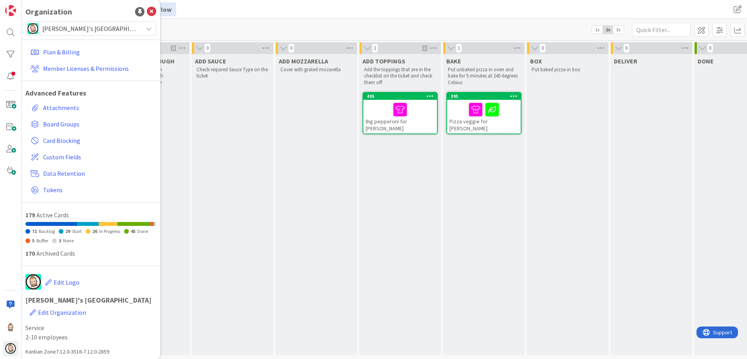
click at [83, 29] on span "Rob's Kanban Zone" at bounding box center [90, 28] width 96 height 11
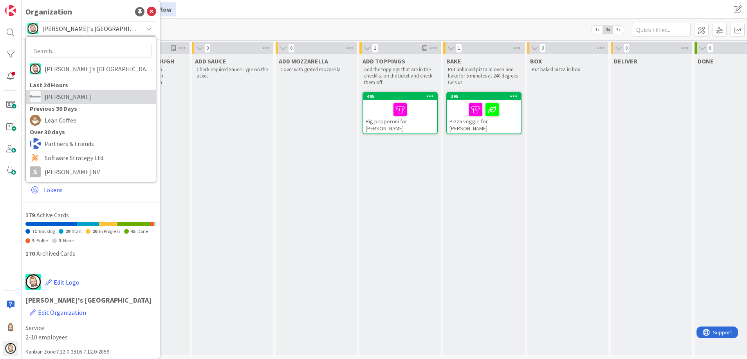
click at [86, 97] on span "Huisman" at bounding box center [98, 97] width 107 height 12
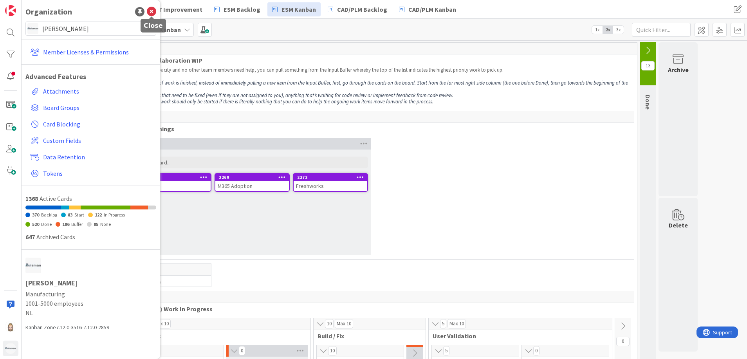
click at [153, 8] on icon at bounding box center [151, 11] width 9 height 9
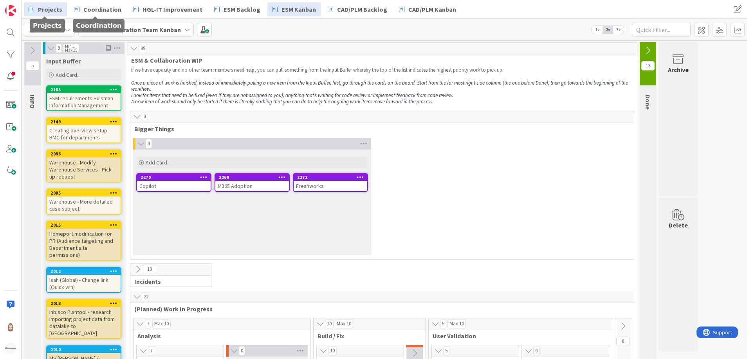
click at [54, 9] on span "Projects" at bounding box center [50, 9] width 24 height 9
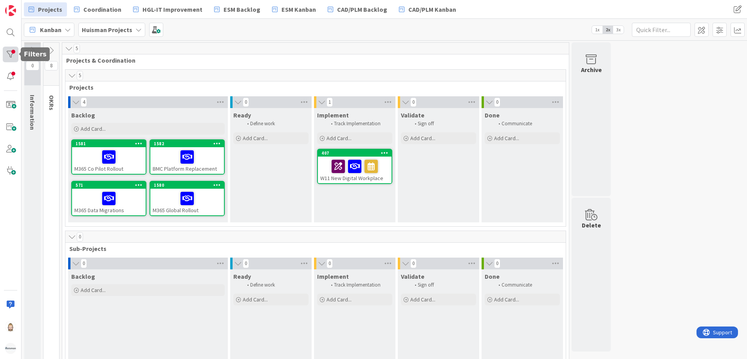
click at [11, 53] on div at bounding box center [11, 55] width 16 height 16
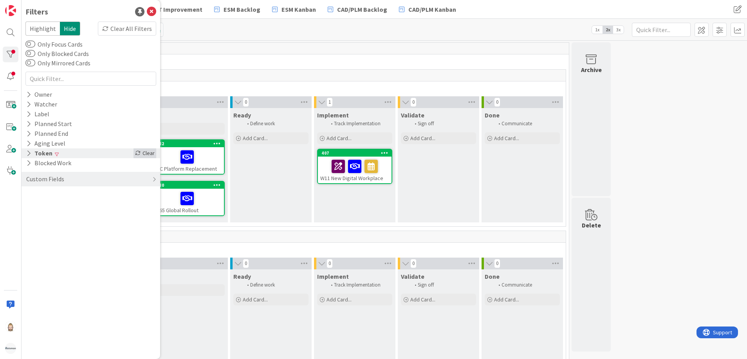
click at [145, 151] on div "Clear" at bounding box center [144, 153] width 23 height 10
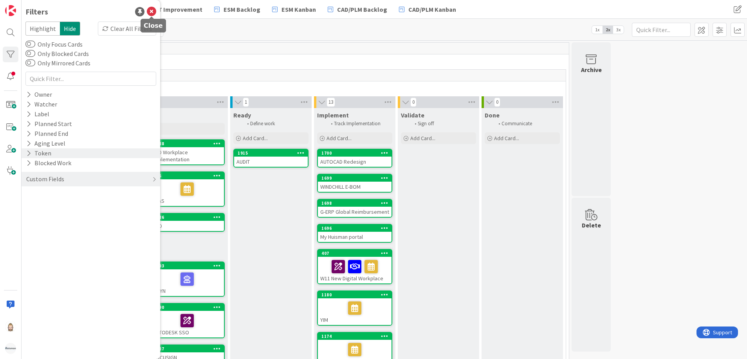
click at [155, 14] on icon at bounding box center [151, 11] width 9 height 9
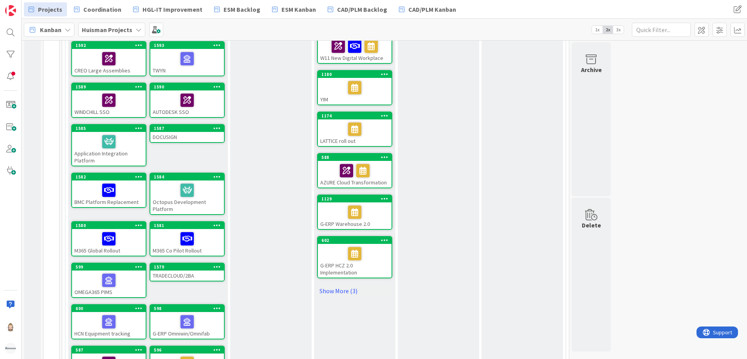
scroll to position [235, 0]
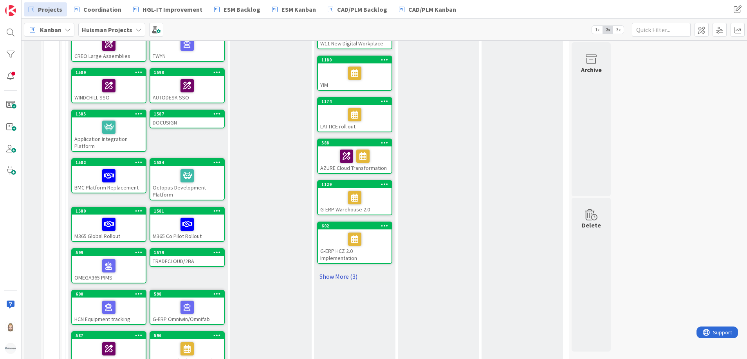
click at [346, 273] on link "Show More (3)" at bounding box center [354, 276] width 75 height 13
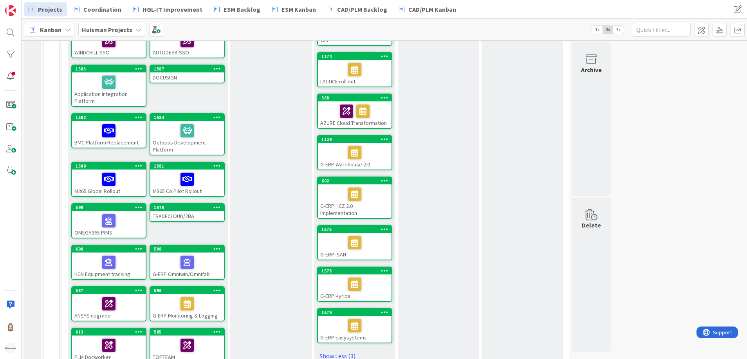
scroll to position [352, 0]
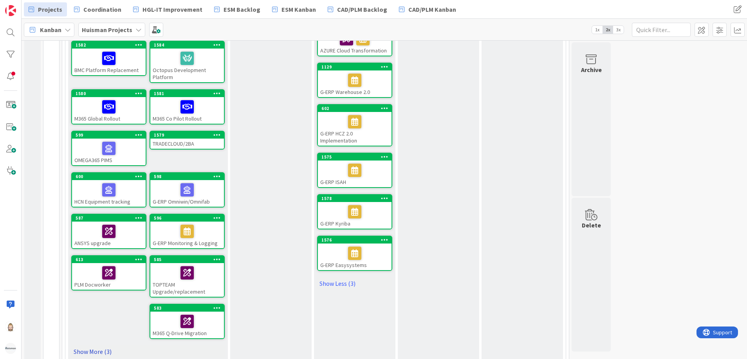
click at [101, 319] on link "Show More (3)" at bounding box center [147, 351] width 153 height 13
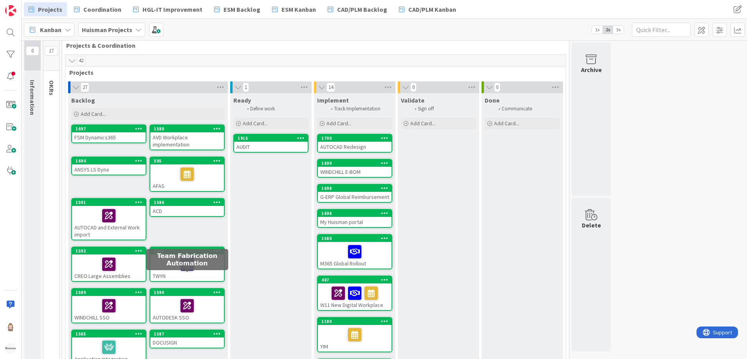
scroll to position [0, 0]
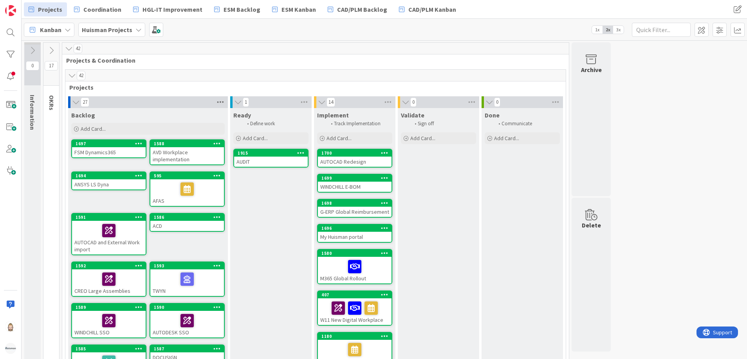
click at [221, 101] on icon at bounding box center [220, 102] width 10 height 12
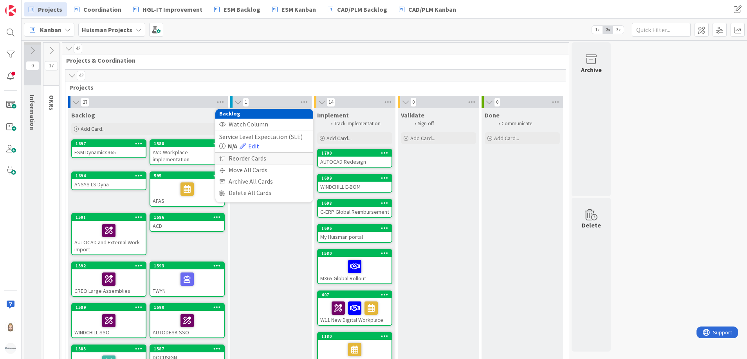
click at [249, 157] on div "Reorder Cards" at bounding box center [264, 158] width 98 height 11
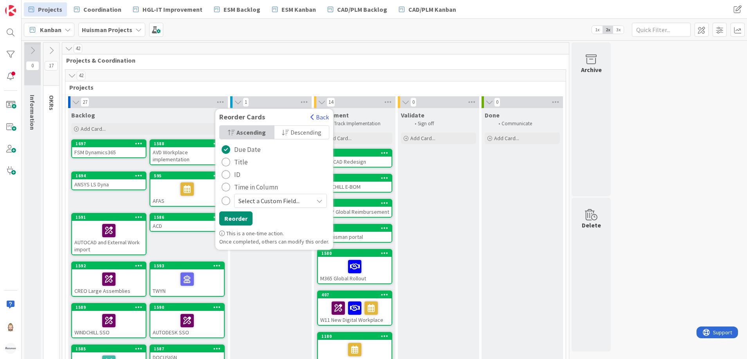
click at [241, 163] on span "Title" at bounding box center [241, 162] width 14 height 12
click at [314, 116] on button "Back" at bounding box center [319, 117] width 19 height 9
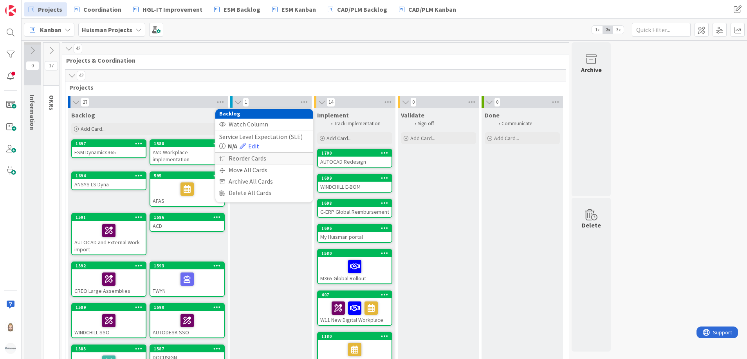
click at [258, 159] on div "Reorder Cards" at bounding box center [264, 158] width 98 height 11
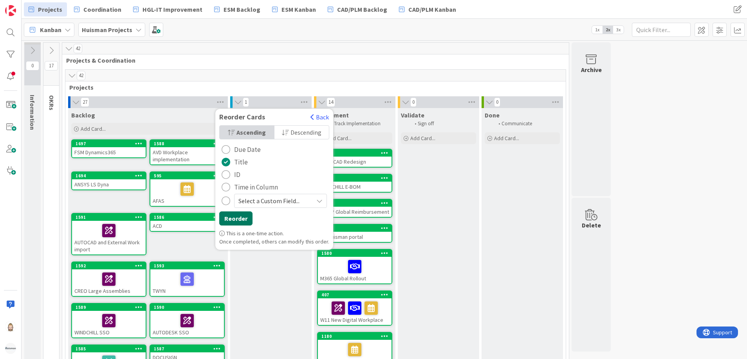
click at [236, 216] on button "Reorder" at bounding box center [235, 218] width 33 height 14
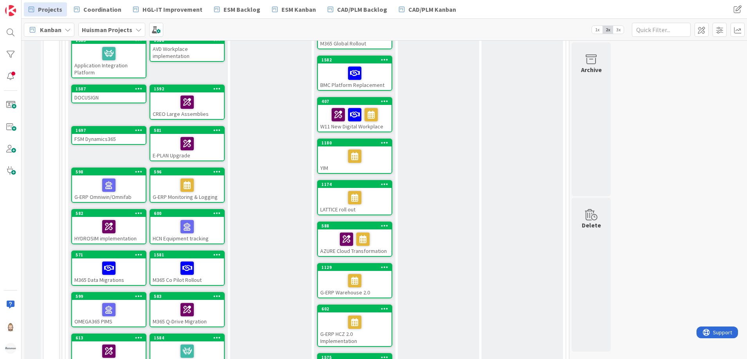
scroll to position [294, 0]
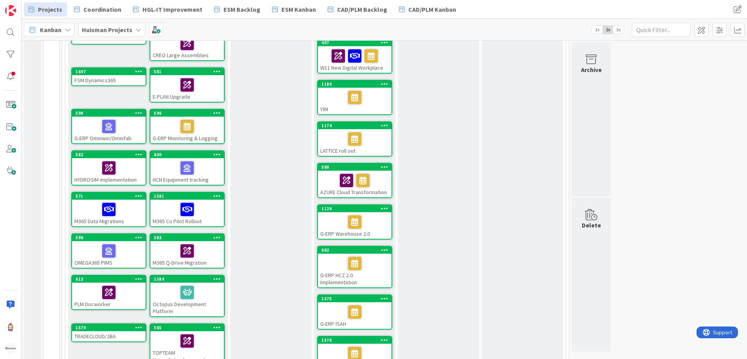
click at [385, 164] on icon at bounding box center [384, 166] width 7 height 5
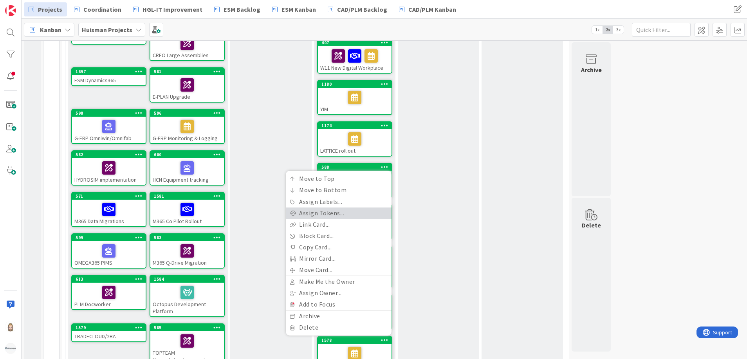
click at [330, 214] on link "Assign Tokens..." at bounding box center [339, 212] width 106 height 11
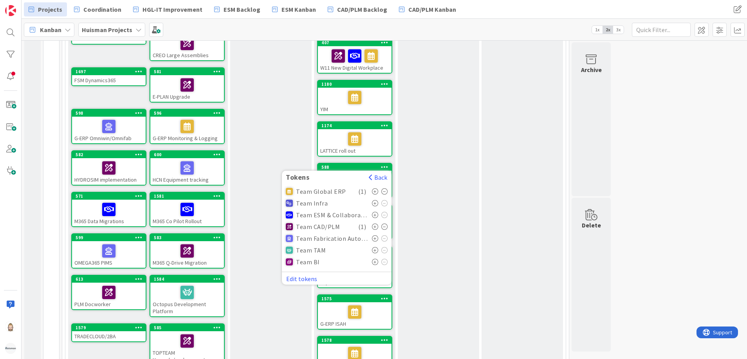
click at [374, 214] on icon at bounding box center [375, 215] width 7 height 6
click at [381, 176] on button "Back" at bounding box center [377, 177] width 19 height 9
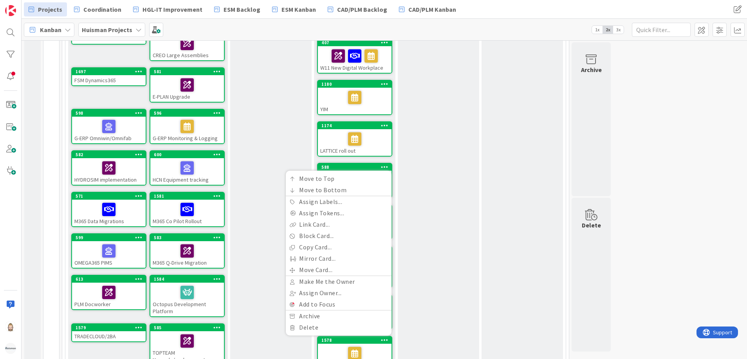
click at [407, 175] on div "Validate Sign off Add Card..." at bounding box center [438, 125] width 81 height 623
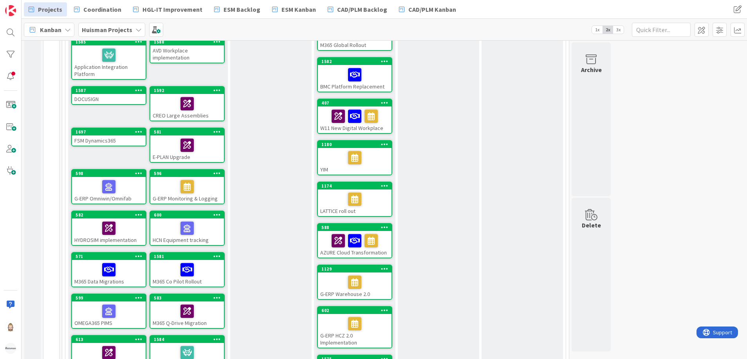
scroll to position [235, 0]
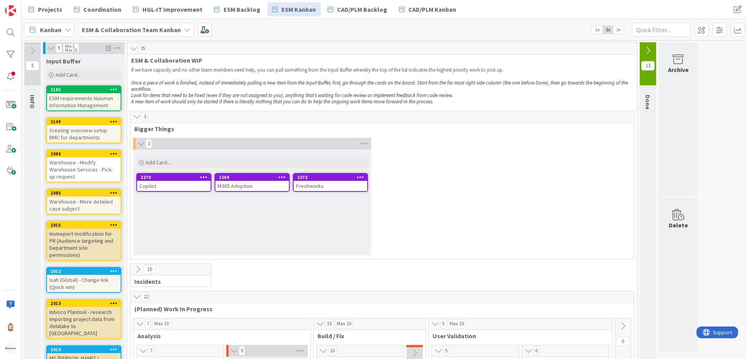
click at [162, 29] on b "ESM & Collaboration Team Kanban" at bounding box center [131, 30] width 99 height 8
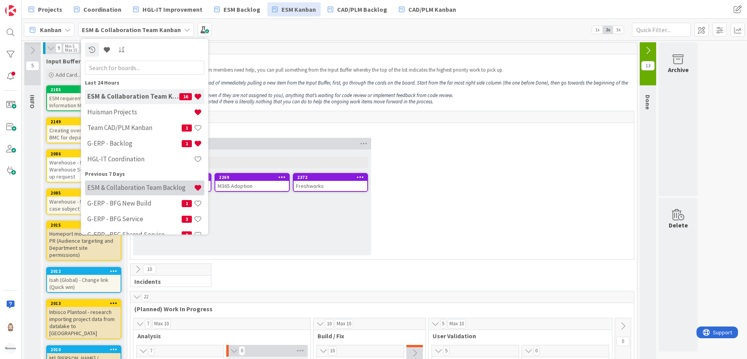
click at [155, 189] on h4 "ESM & Collaboration Team Backlog" at bounding box center [140, 188] width 106 height 8
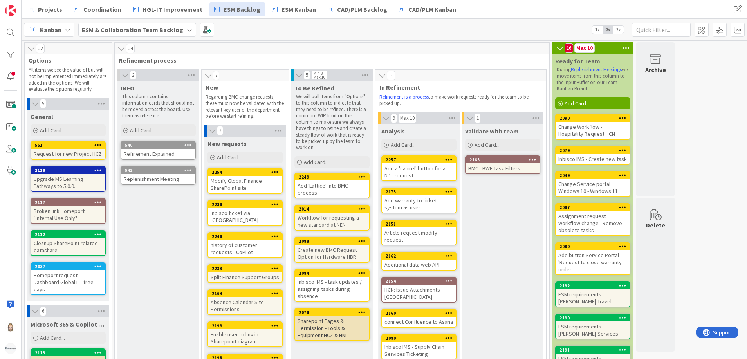
click at [619, 29] on span "3x" at bounding box center [618, 30] width 11 height 8
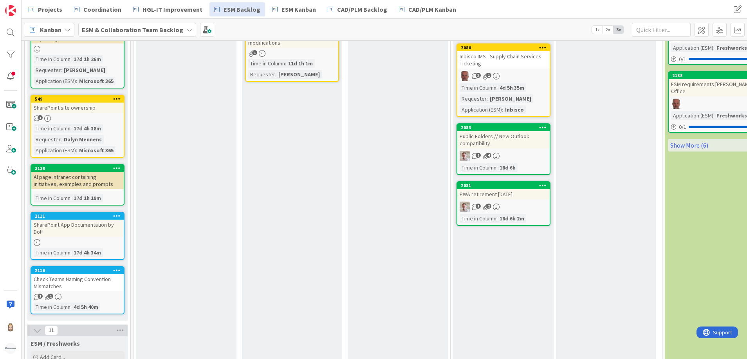
scroll to position [646, 0]
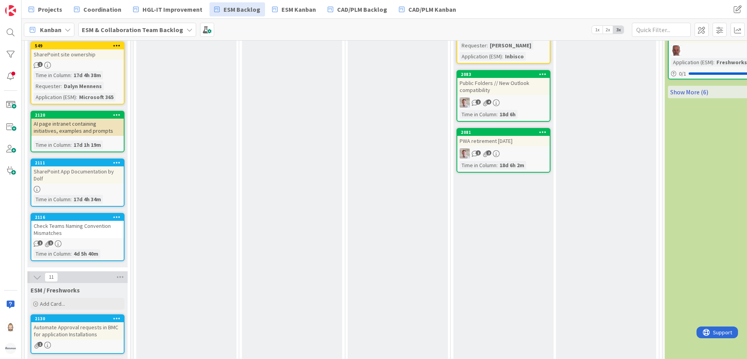
click at [689, 86] on link "Show More (6)" at bounding box center [715, 92] width 94 height 13
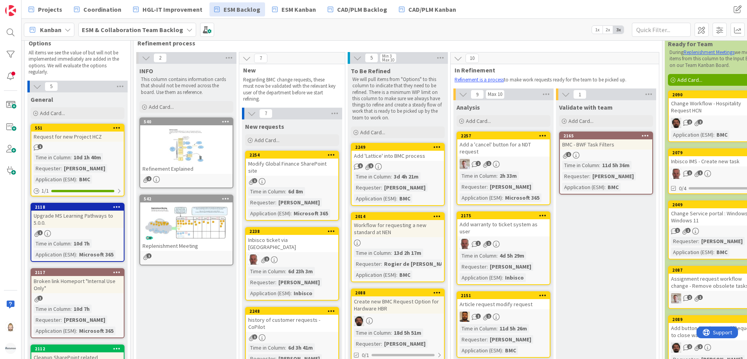
scroll to position [0, 0]
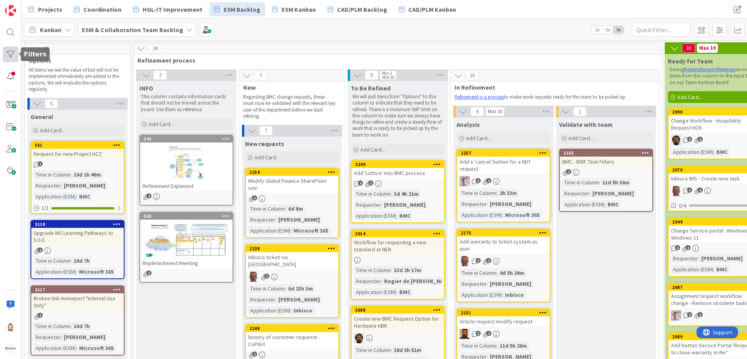
click at [9, 50] on div at bounding box center [11, 55] width 16 height 16
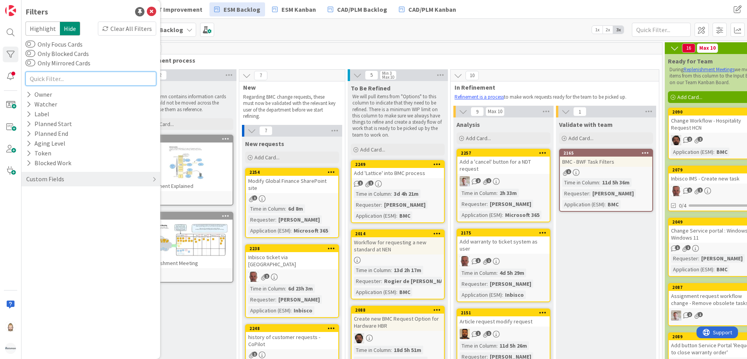
click at [105, 78] on input "text" at bounding box center [90, 79] width 131 height 14
type input "20"
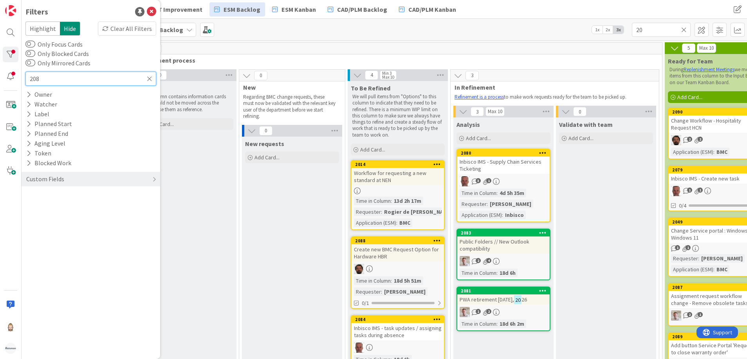
type input "2082"
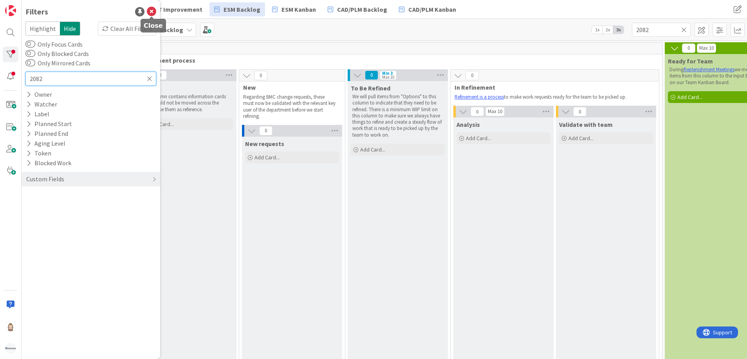
type input "2082"
click at [151, 11] on icon at bounding box center [151, 11] width 9 height 9
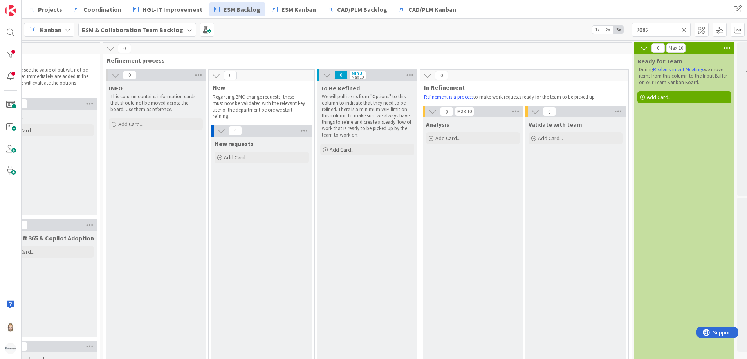
scroll to position [0, 71]
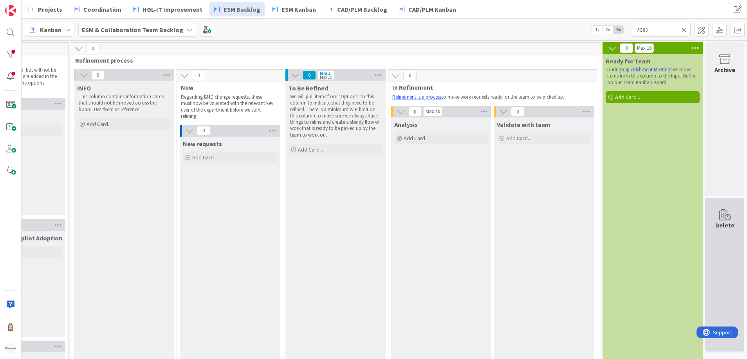
click at [710, 215] on icon at bounding box center [725, 214] width 30 height 11
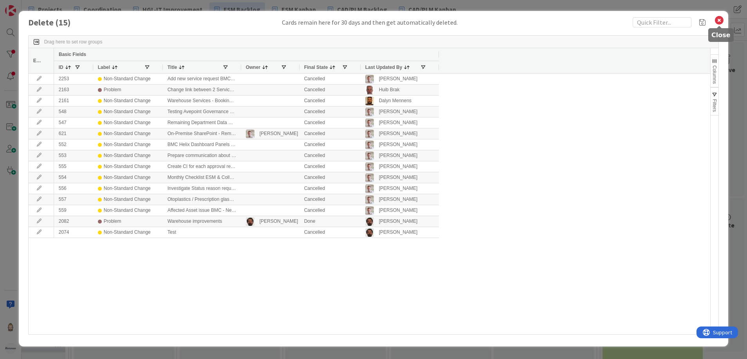
click at [719, 18] on icon at bounding box center [719, 20] width 10 height 11
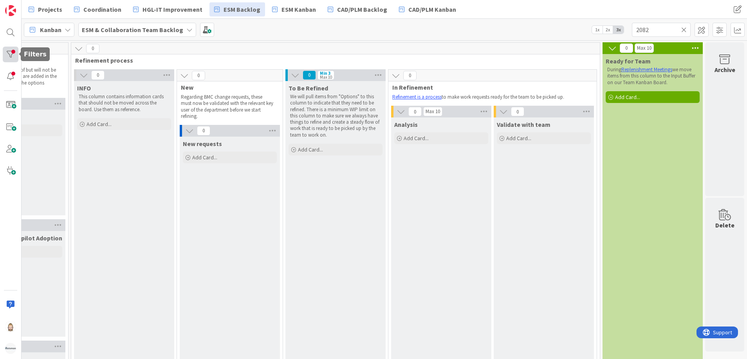
click at [6, 51] on div at bounding box center [11, 55] width 16 height 16
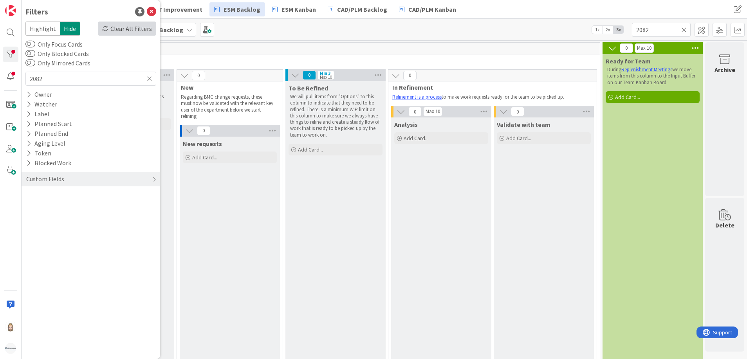
click at [117, 25] on div "Clear All Filters" at bounding box center [127, 29] width 58 height 14
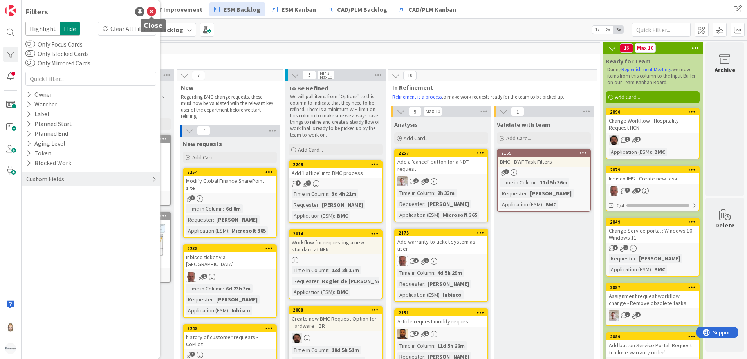
click at [149, 10] on icon at bounding box center [151, 11] width 9 height 9
